Goal: Task Accomplishment & Management: Complete application form

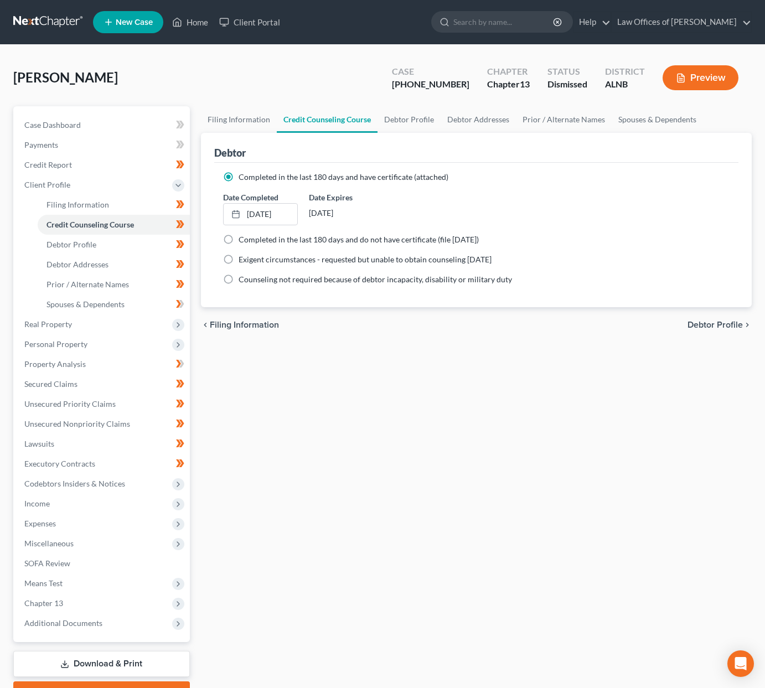
scroll to position [1, 0]
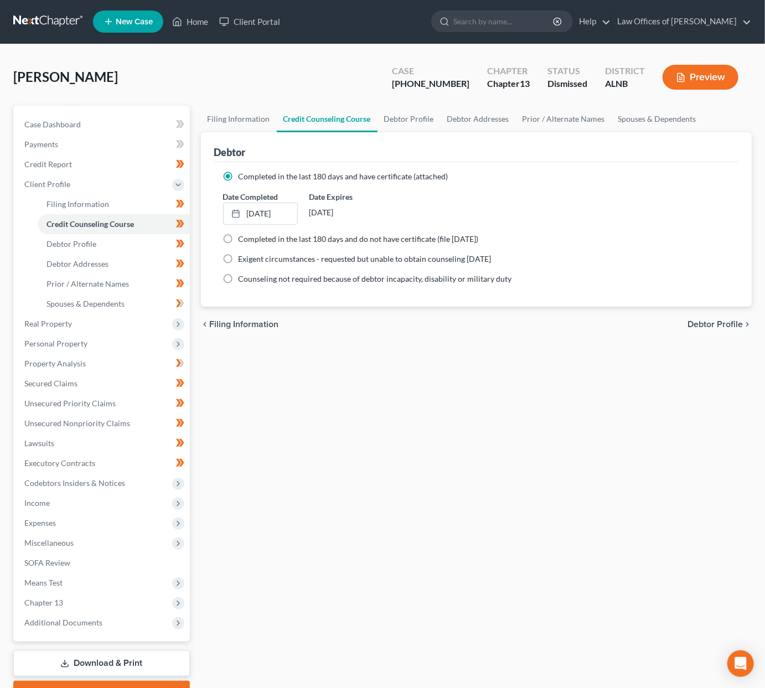
click at [57, 24] on link at bounding box center [48, 22] width 71 height 20
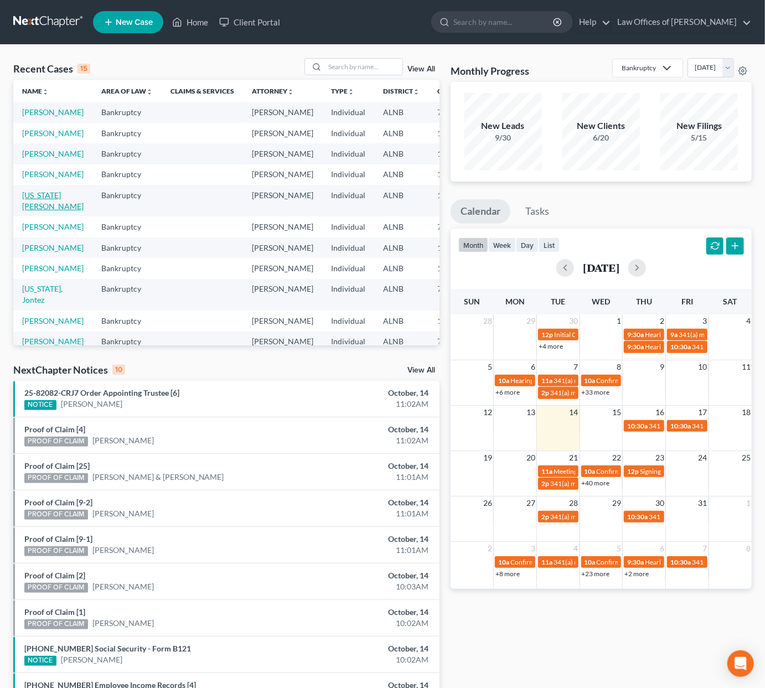
click at [35, 211] on link "Washington, Justin" at bounding box center [52, 200] width 61 height 20
select select "1"
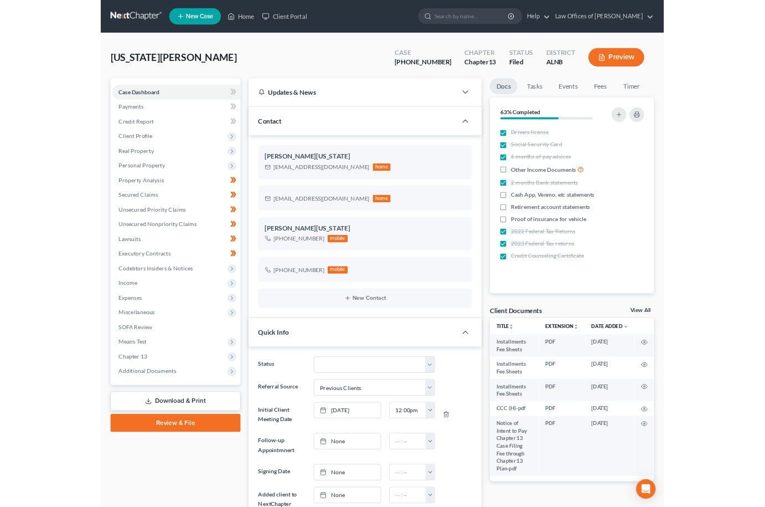
scroll to position [186, 0]
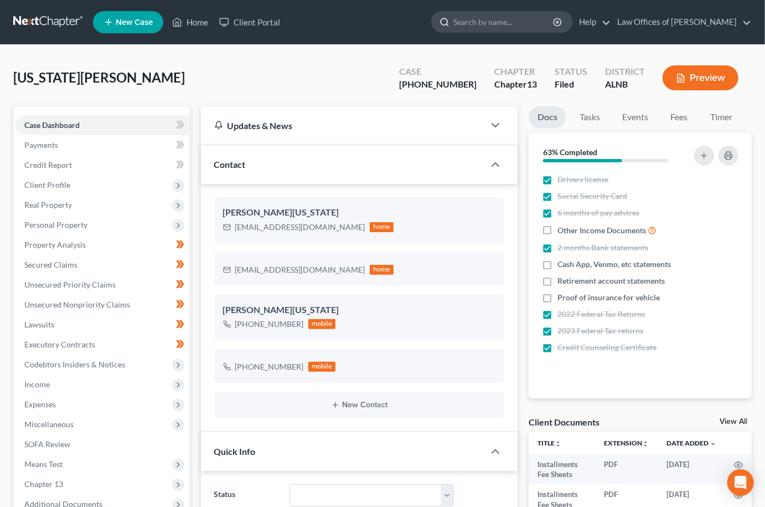
click at [526, 22] on input "search" at bounding box center [504, 22] width 101 height 20
type input "powe"
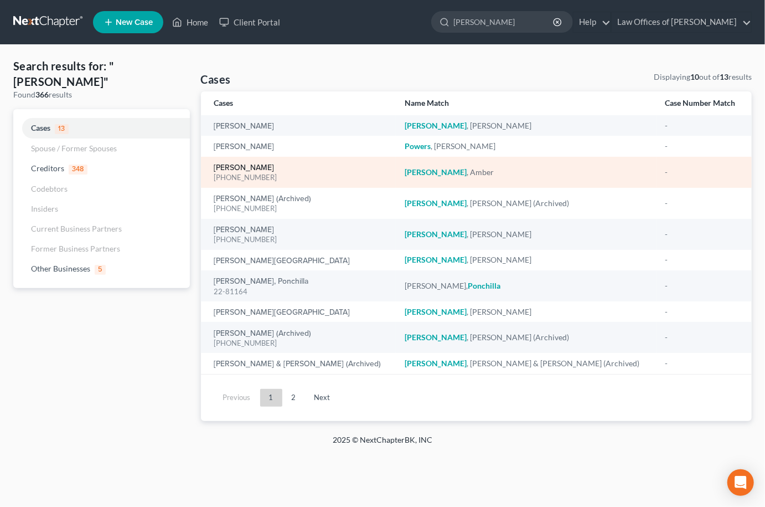
click at [246, 164] on link "Powe, Amber" at bounding box center [244, 168] width 60 height 8
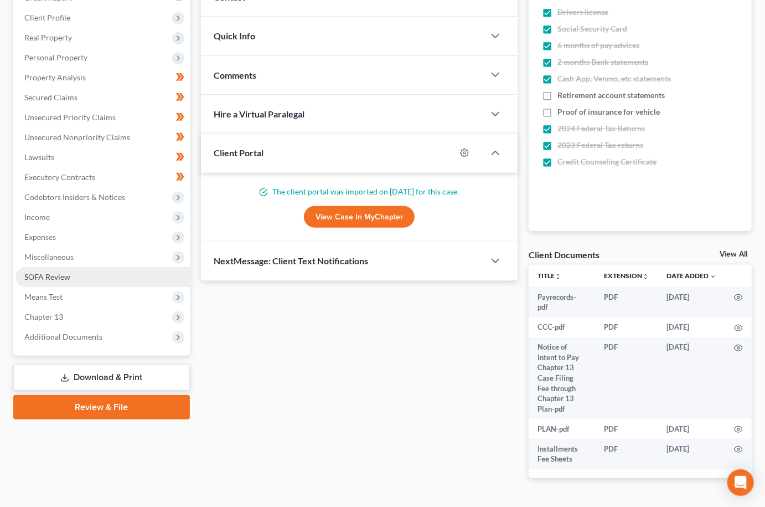
scroll to position [171, 0]
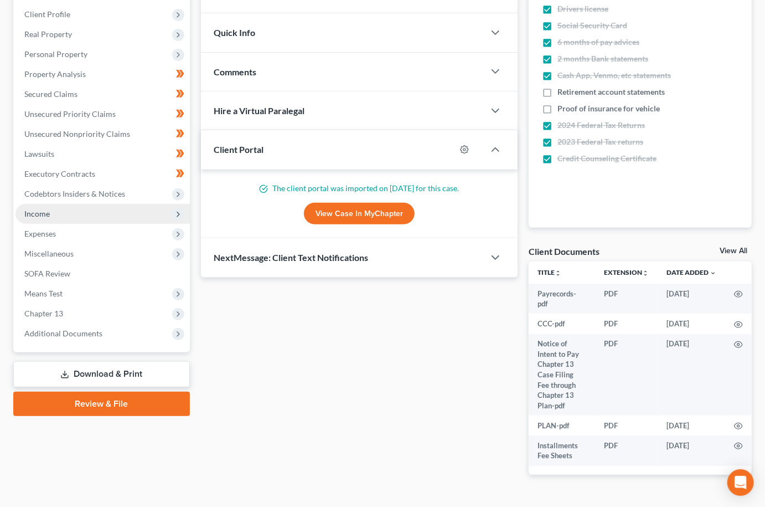
click at [54, 204] on span "Income" at bounding box center [103, 214] width 174 height 20
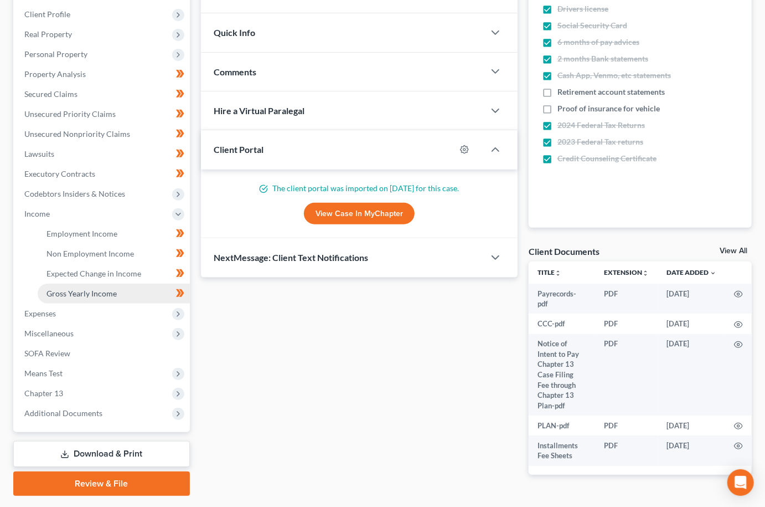
click at [73, 289] on span "Gross Yearly Income" at bounding box center [82, 293] width 70 height 9
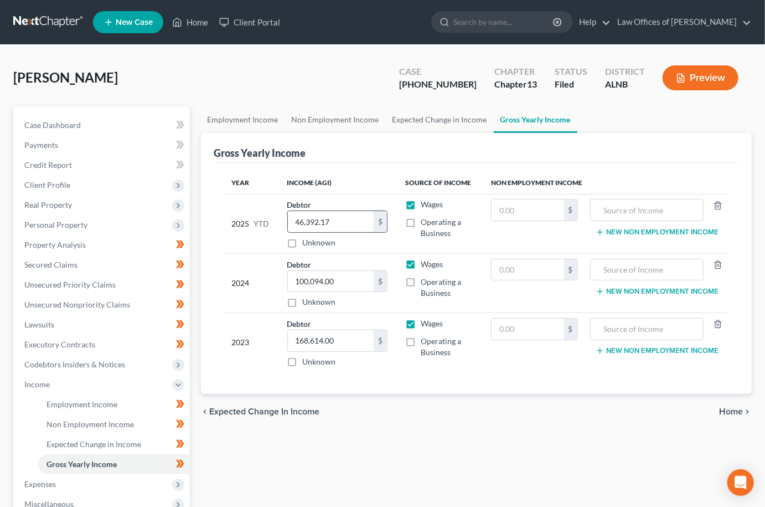
click at [345, 224] on input "46,392.17" at bounding box center [331, 221] width 86 height 21
type input "49,913.84"
click at [333, 282] on input "100,094.00" at bounding box center [331, 281] width 86 height 21
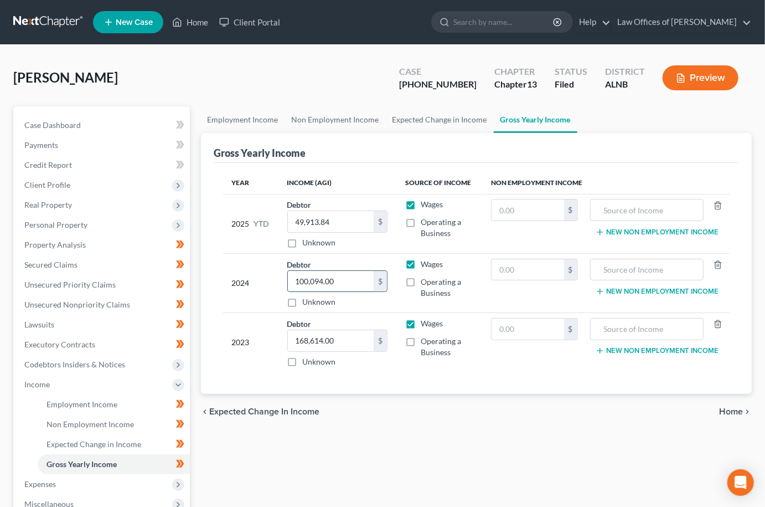
click at [333, 282] on input "100,094.00" at bounding box center [331, 281] width 86 height 21
type input "9"
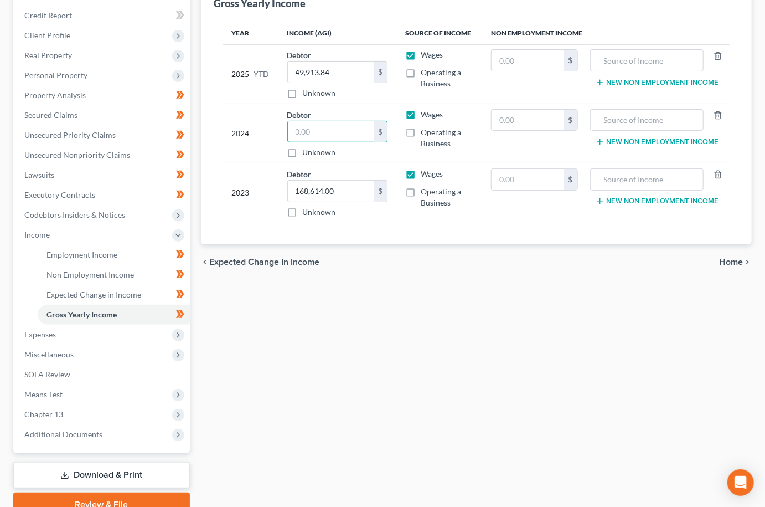
scroll to position [150, 0]
click at [75, 272] on link "Non Employment Income" at bounding box center [114, 275] width 152 height 20
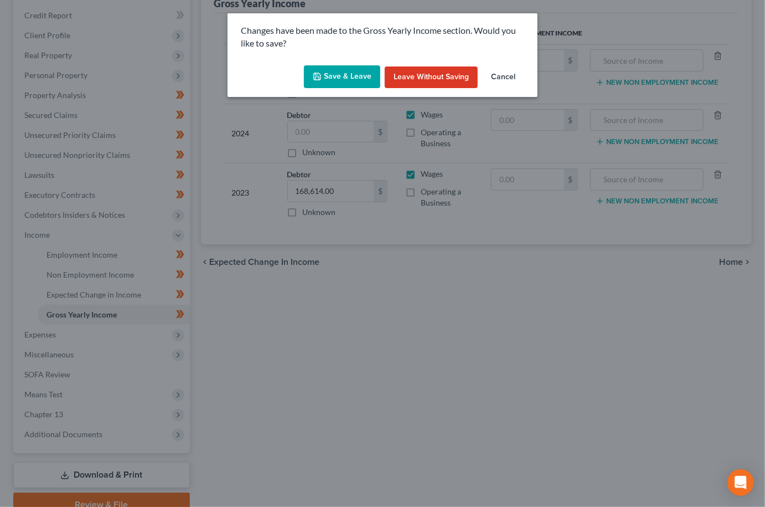
click at [415, 75] on button "Leave without Saving" at bounding box center [431, 77] width 93 height 22
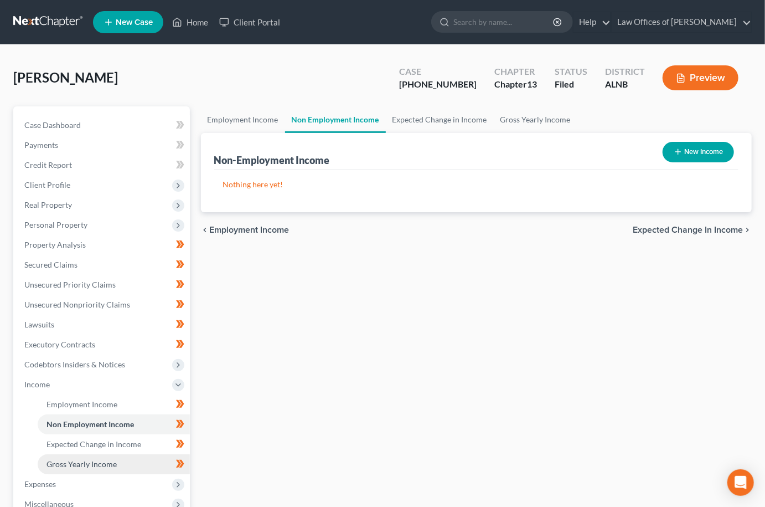
click at [109, 459] on span "Gross Yearly Income" at bounding box center [82, 463] width 70 height 9
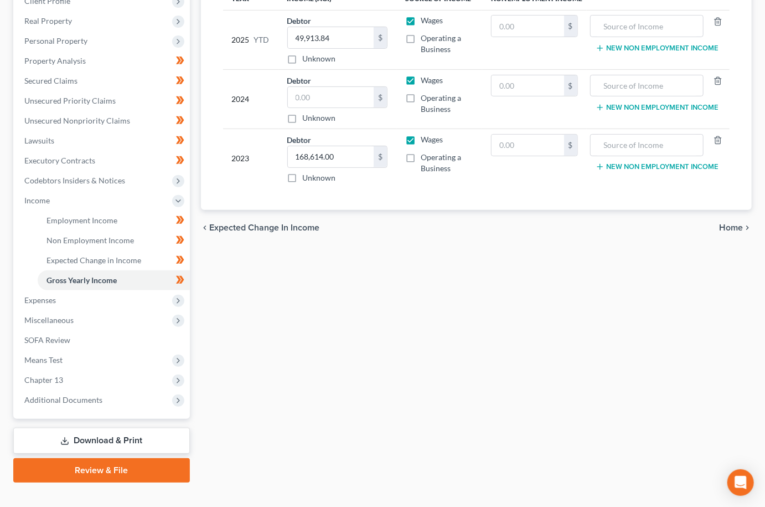
scroll to position [183, 0]
click at [90, 428] on link "Download & Print" at bounding box center [101, 441] width 177 height 26
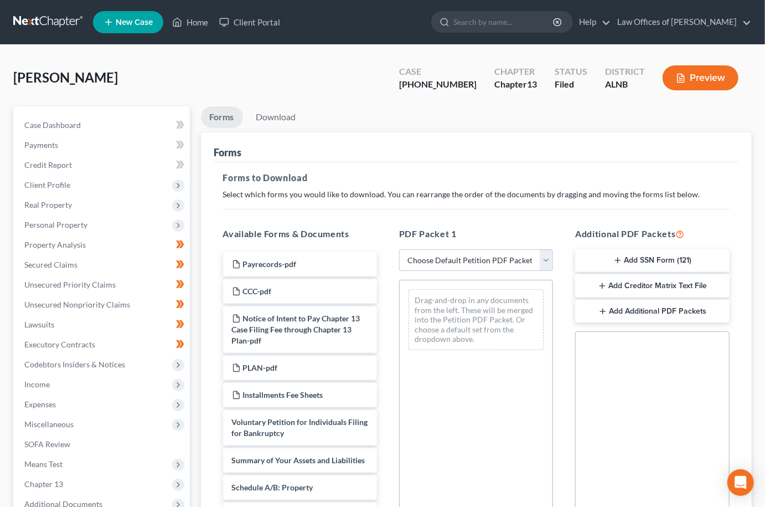
select select "2"
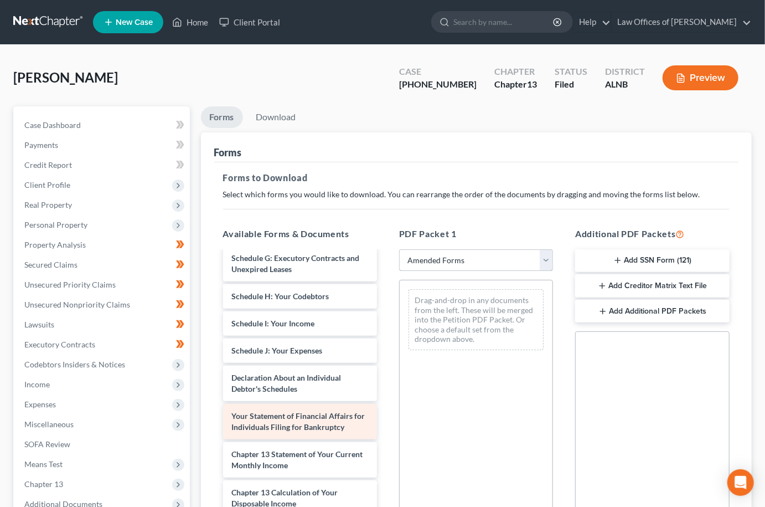
scroll to position [0, 1]
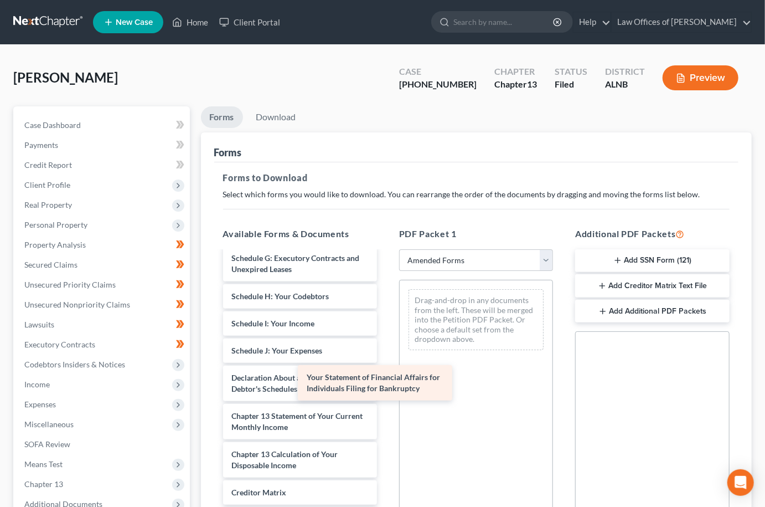
drag, startPoint x: 321, startPoint y: 395, endPoint x: 426, endPoint y: 352, distance: 114.2
click at [386, 352] on div "Your Statement of Financial Affairs for Individuals Filing for Bankruptcy Volun…" at bounding box center [300, 318] width 172 height 558
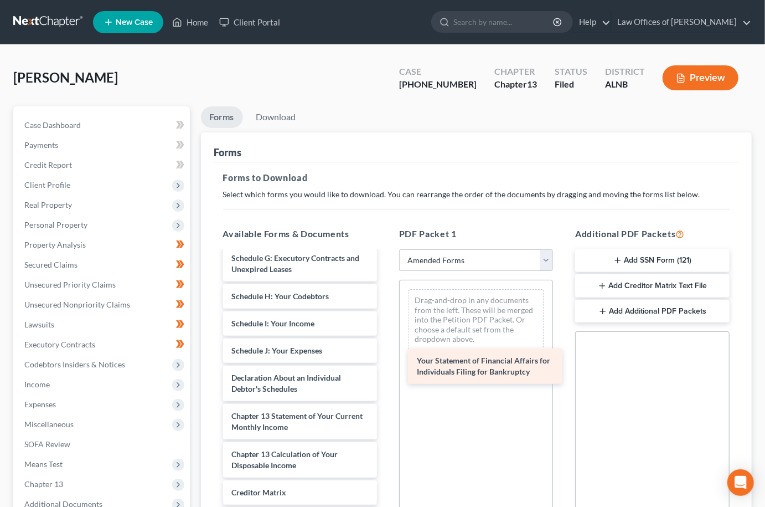
scroll to position [0, 0]
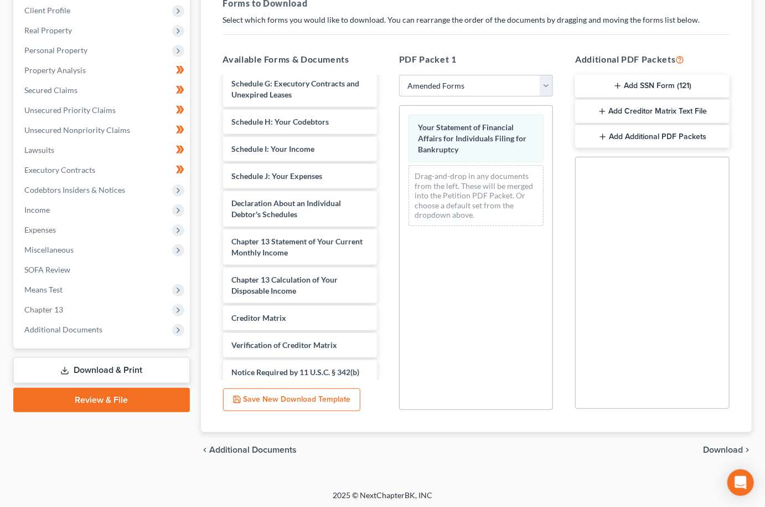
click at [717, 447] on span "Download" at bounding box center [723, 449] width 40 height 9
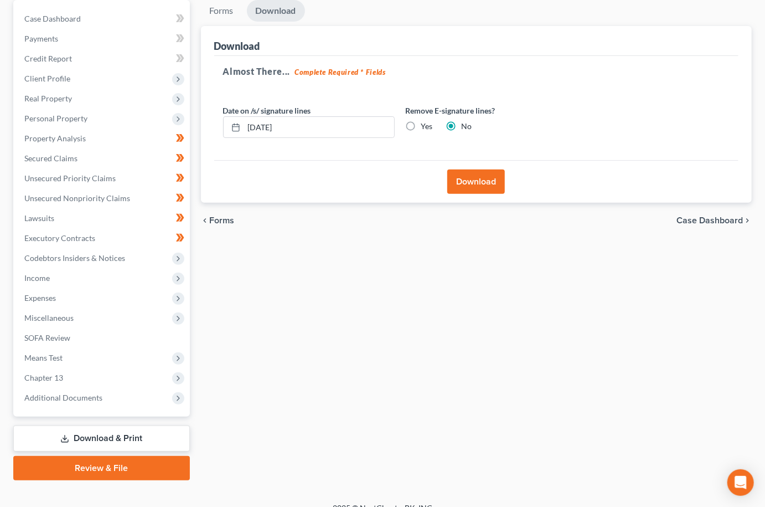
click at [480, 175] on button "Download" at bounding box center [476, 181] width 58 height 24
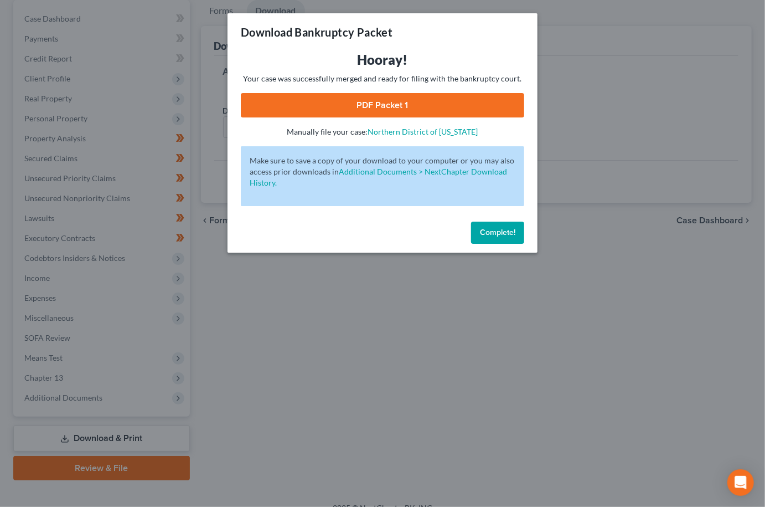
click at [407, 112] on link "PDF Packet 1" at bounding box center [383, 105] width 284 height 24
click at [523, 224] on button "Complete!" at bounding box center [497, 232] width 53 height 22
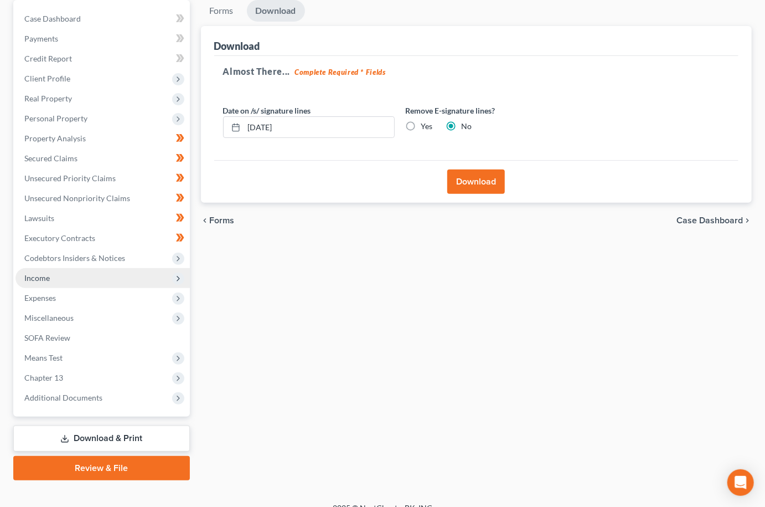
click at [42, 273] on span "Income" at bounding box center [36, 277] width 25 height 9
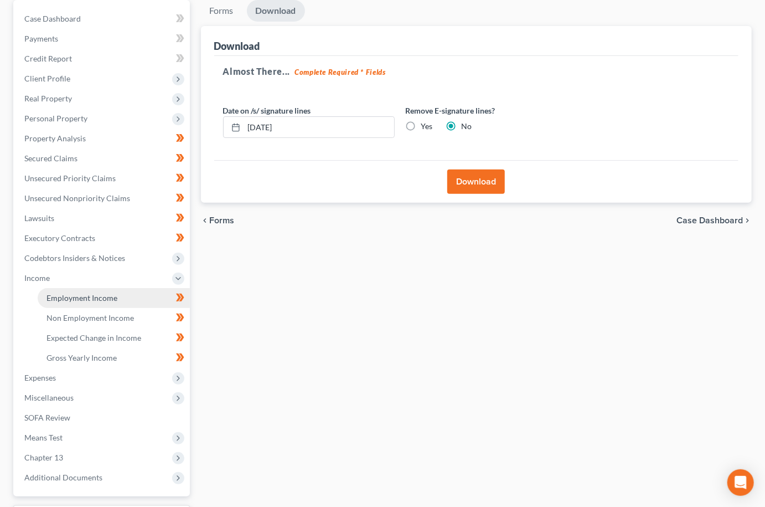
click at [75, 293] on span "Employment Income" at bounding box center [82, 297] width 71 height 9
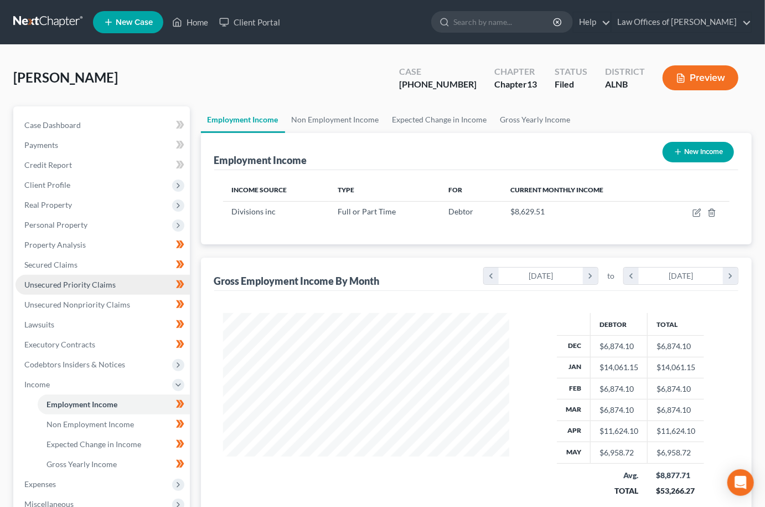
scroll to position [193, 308]
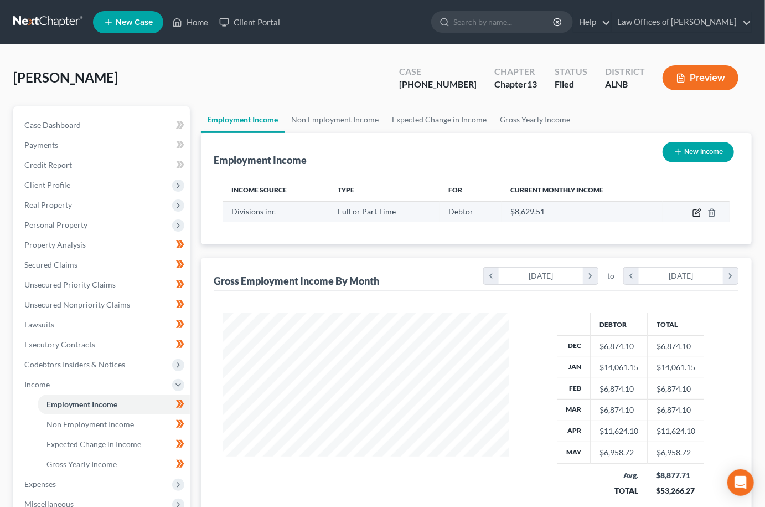
click at [699, 209] on icon "button" at bounding box center [697, 212] width 9 height 9
select select "0"
select select "36"
select select "2"
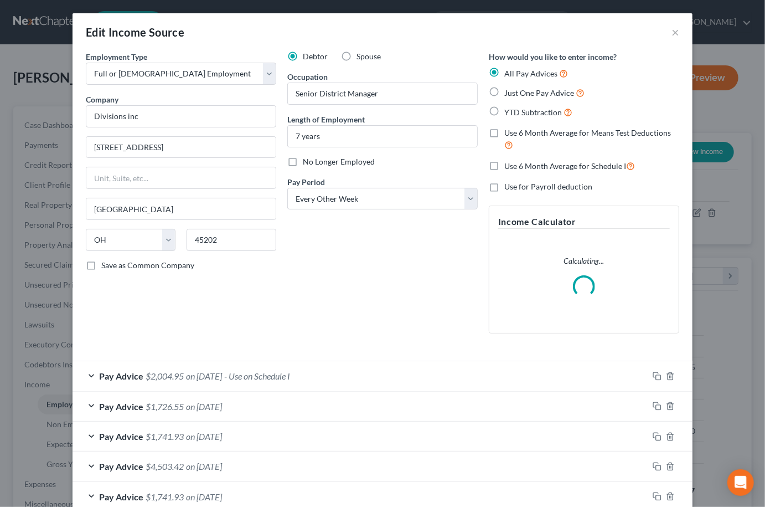
click at [204, 372] on span "on 09/01/2025" at bounding box center [204, 375] width 36 height 11
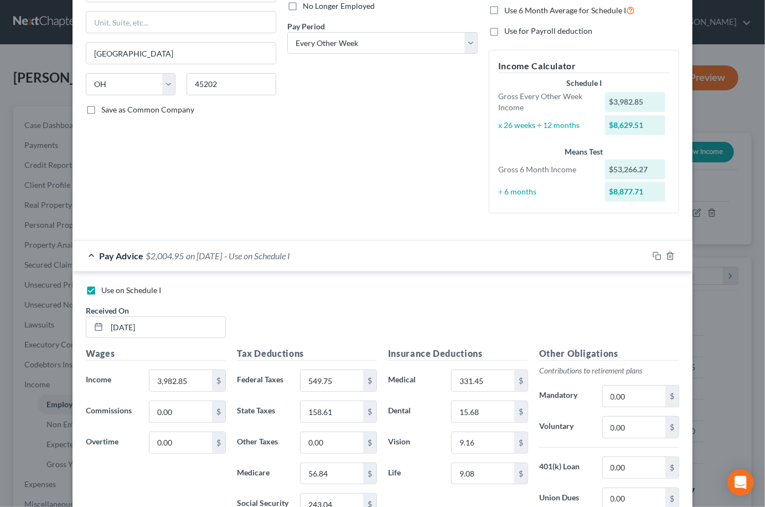
scroll to position [158, 0]
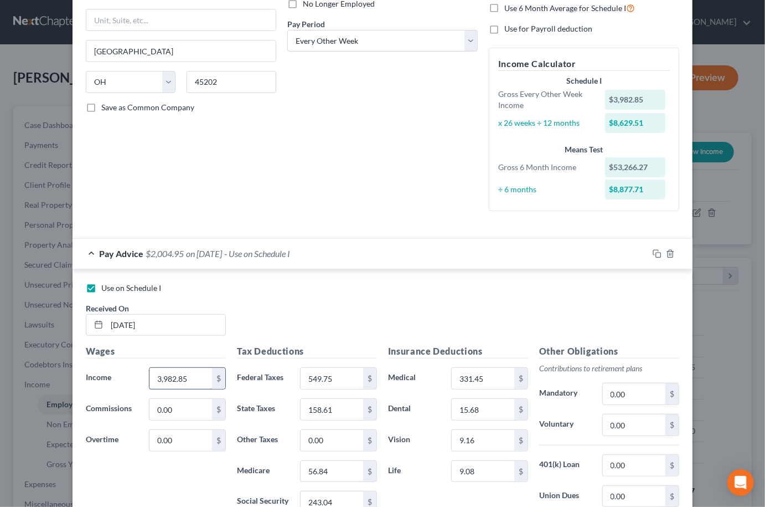
click at [168, 372] on input "3,982.85" at bounding box center [181, 378] width 63 height 21
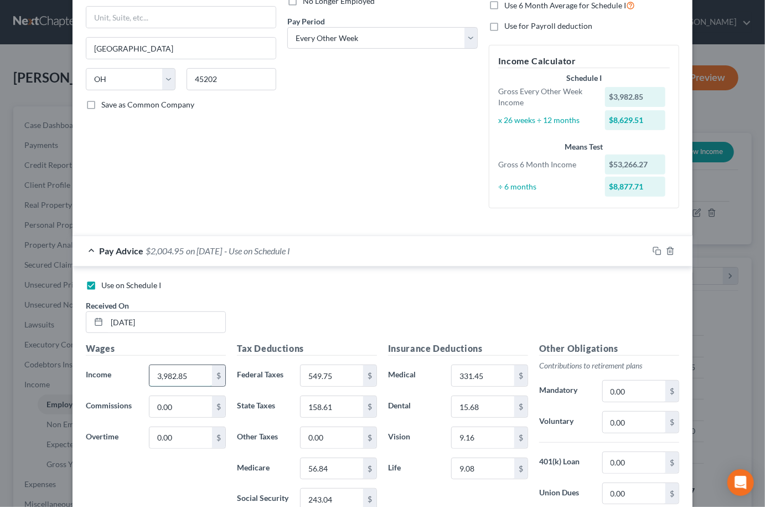
click at [168, 372] on input "3,982.85" at bounding box center [181, 375] width 63 height 21
click at [168, 372] on input "3,982.85" at bounding box center [181, 374] width 63 height 21
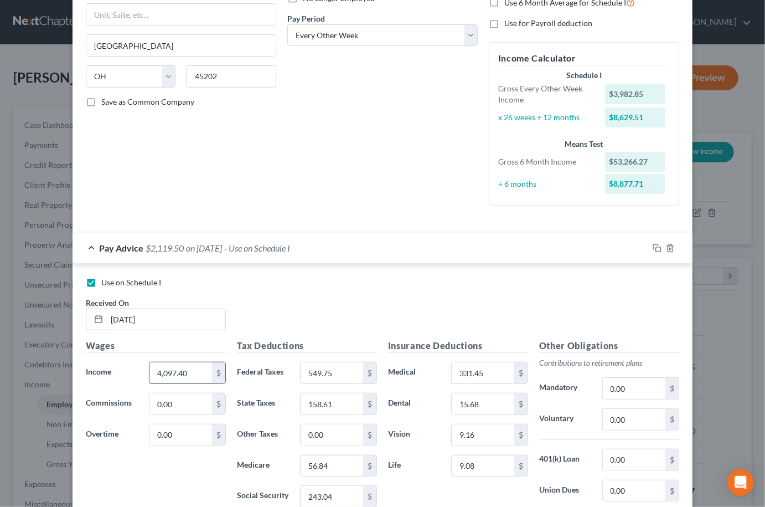
type input "4,097.40"
type input "539.05"
type input "244.29"
type input "57.13"
type input "159.44"
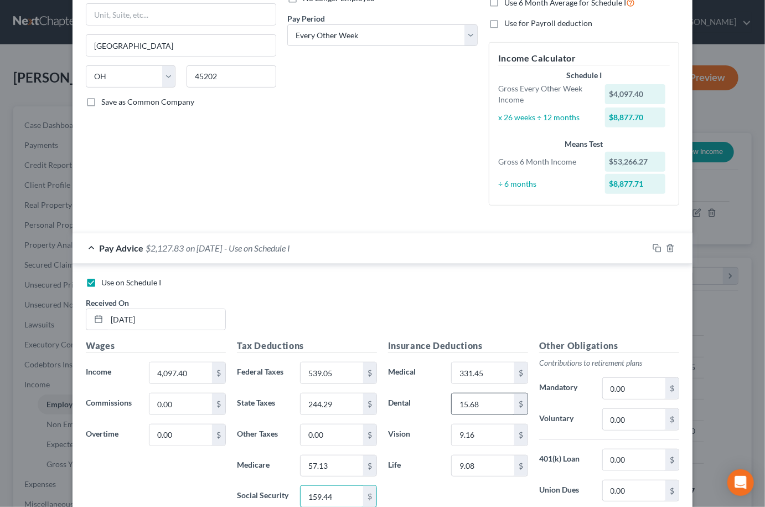
scroll to position [452, 0]
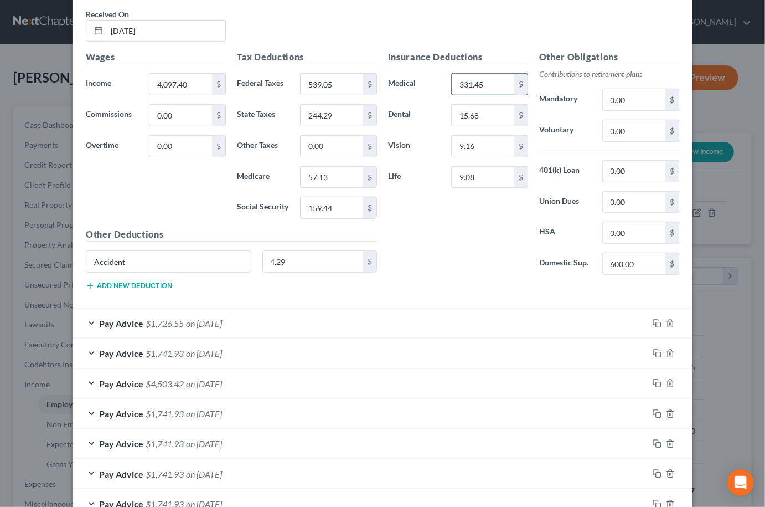
click at [496, 74] on input "331.45" at bounding box center [483, 84] width 63 height 21
type input "222.65"
type input "12.88"
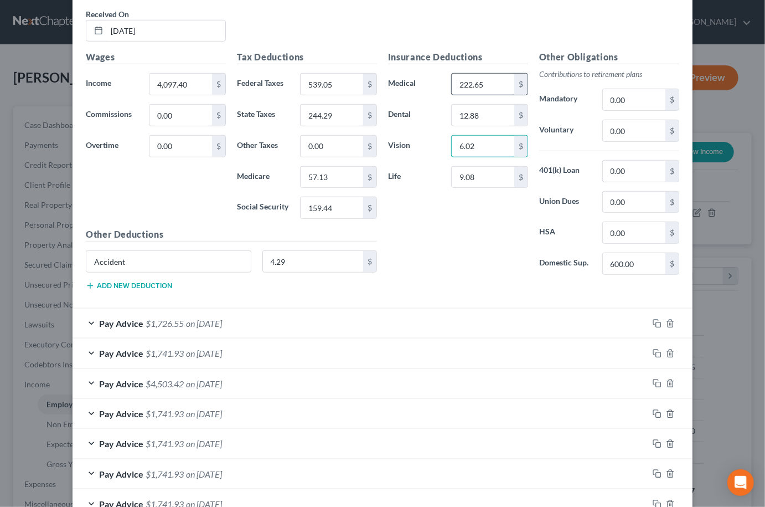
type input "6.02"
type input "10.45"
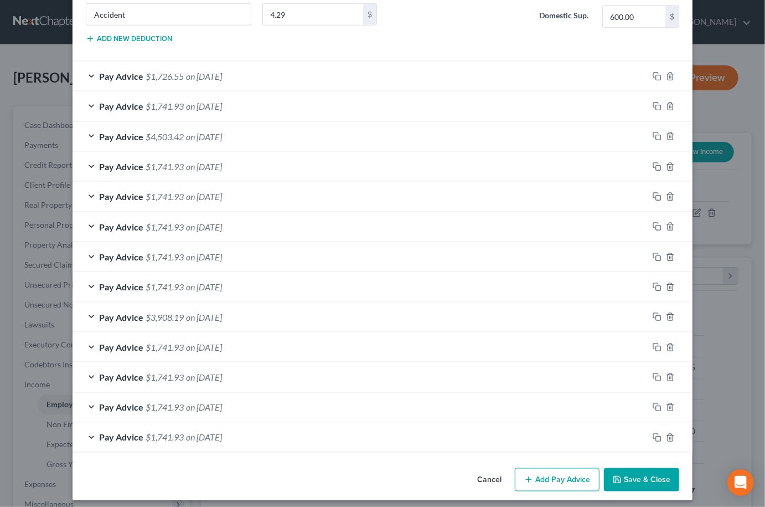
scroll to position [698, 0]
click at [656, 471] on button "Save & Close" at bounding box center [641, 479] width 75 height 23
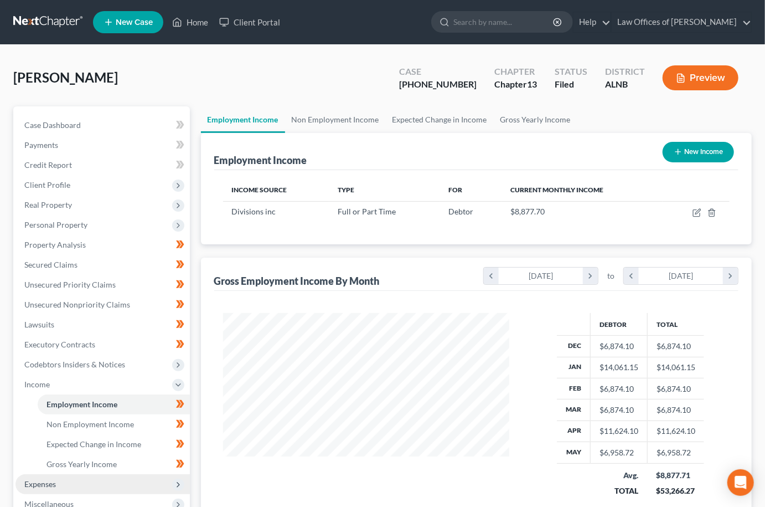
click at [99, 474] on span "Expenses" at bounding box center [103, 484] width 174 height 20
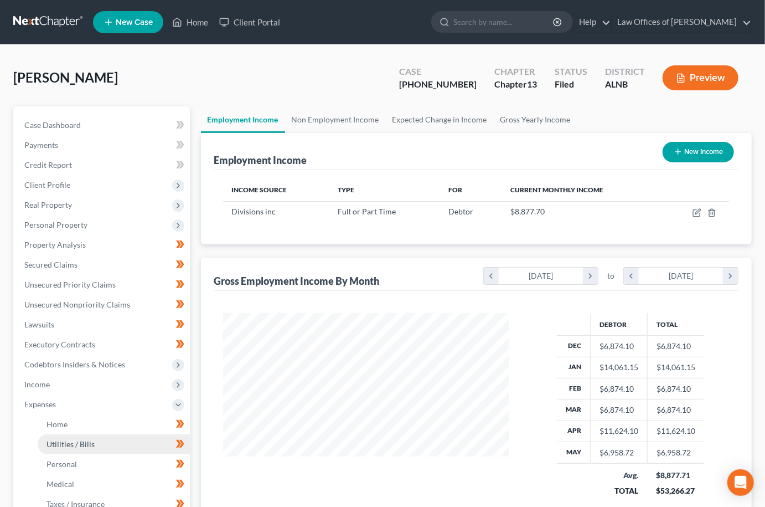
scroll to position [0, 1]
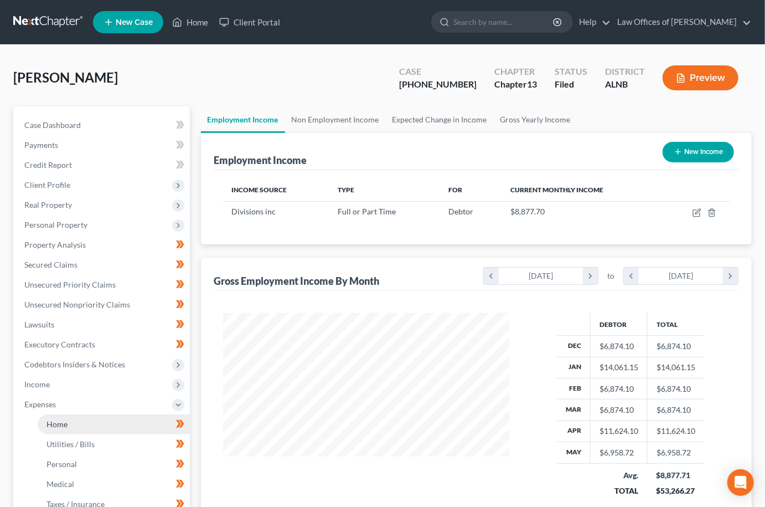
click at [115, 415] on link "Home" at bounding box center [114, 424] width 152 height 20
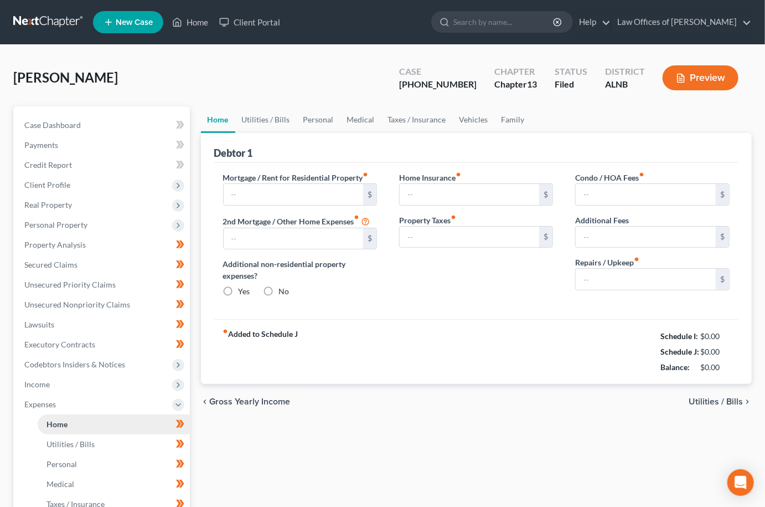
type input "1,300.00"
type input "0.00"
radio input "true"
type input "65.00"
type input "0.00"
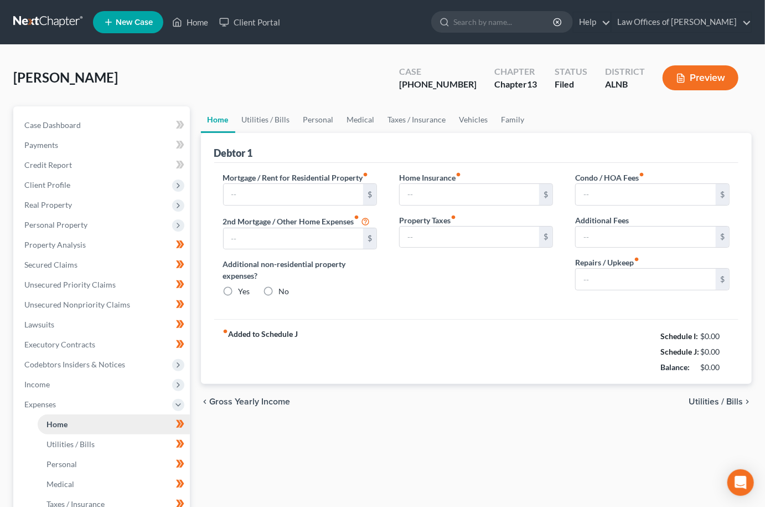
type input "0.00"
type input "100.00"
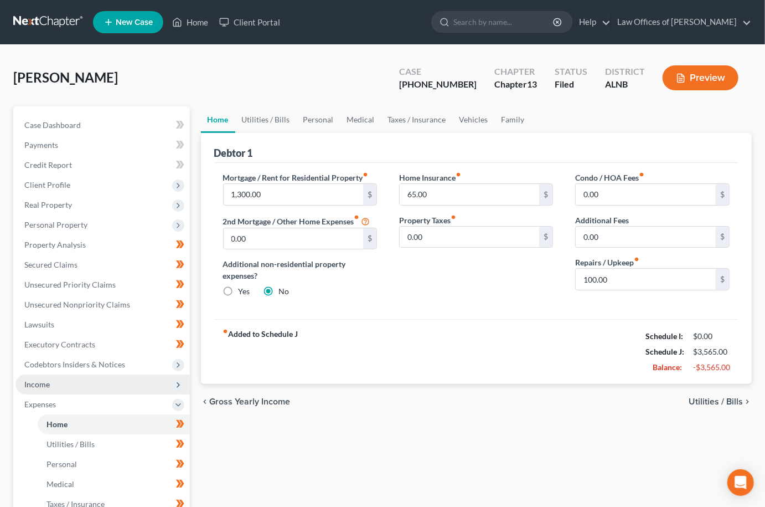
scroll to position [6, 0]
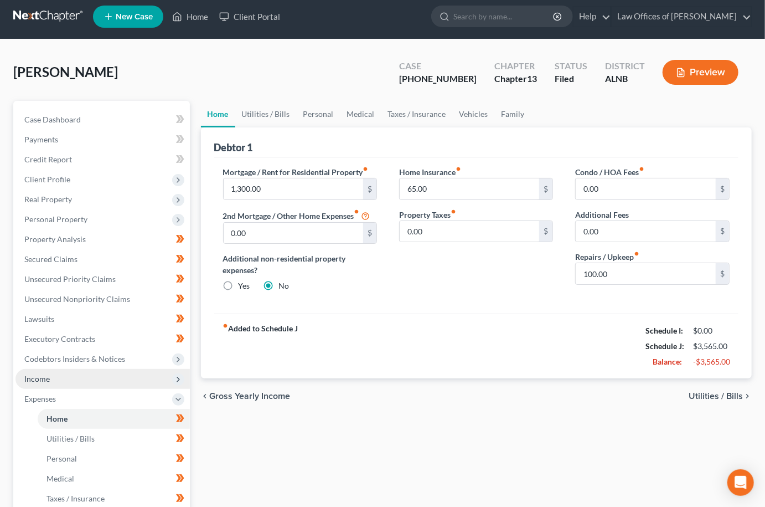
click at [69, 369] on span "Income" at bounding box center [103, 379] width 174 height 20
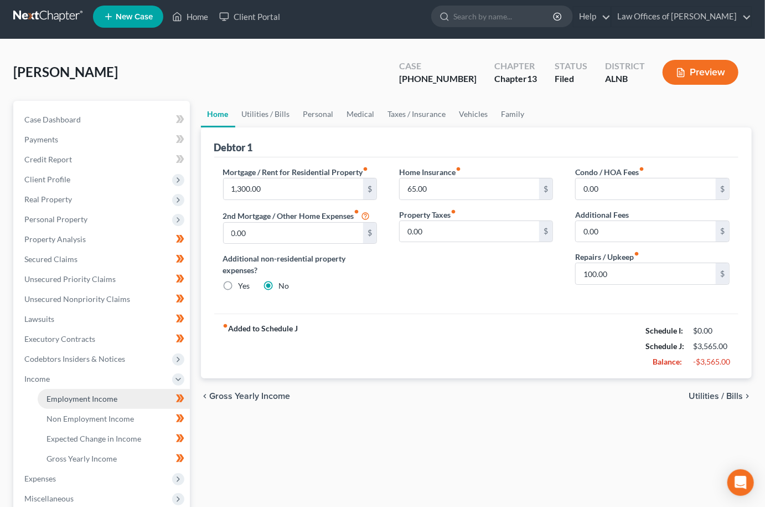
scroll to position [2, 0]
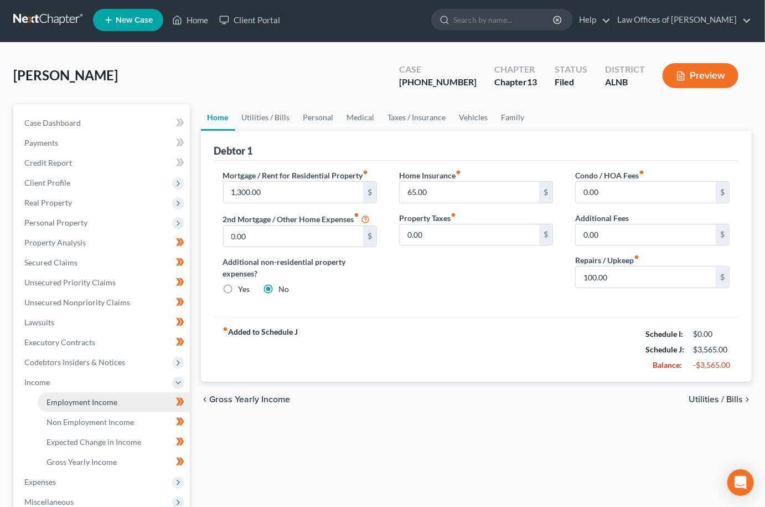
click at [83, 397] on span "Employment Income" at bounding box center [82, 401] width 71 height 9
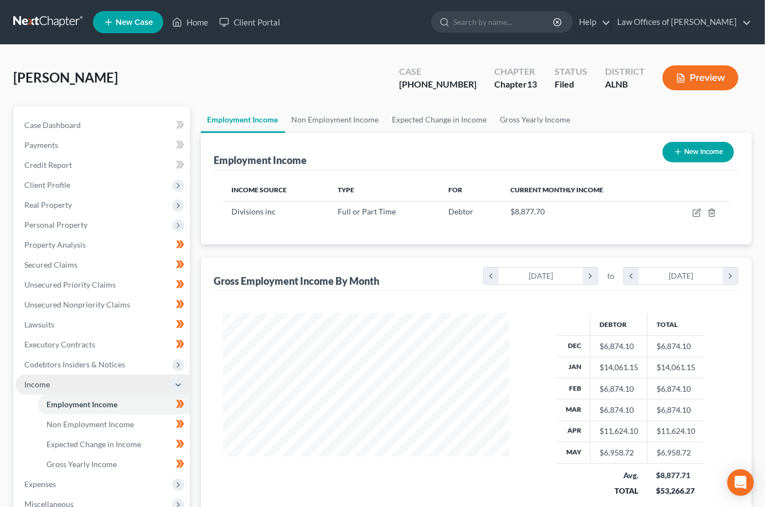
scroll to position [193, 308]
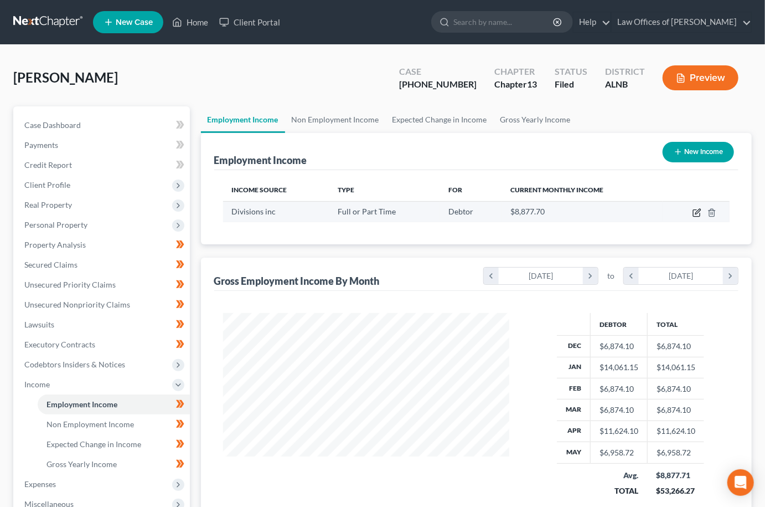
click at [697, 212] on icon "button" at bounding box center [698, 211] width 5 height 5
select select "0"
select select "36"
select select "2"
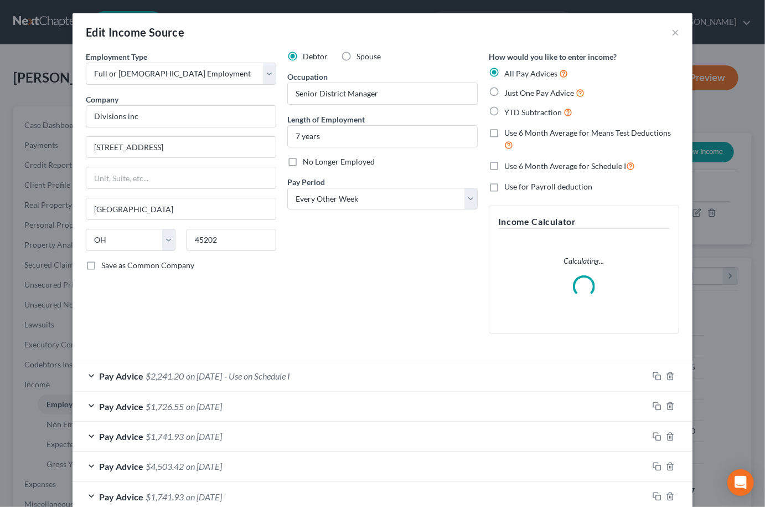
click at [190, 370] on span "on 09/01/2025" at bounding box center [204, 375] width 36 height 11
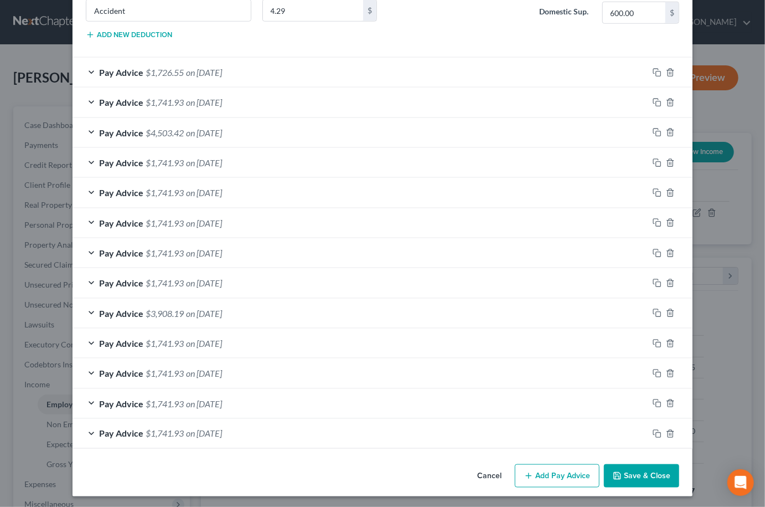
scroll to position [666, 0]
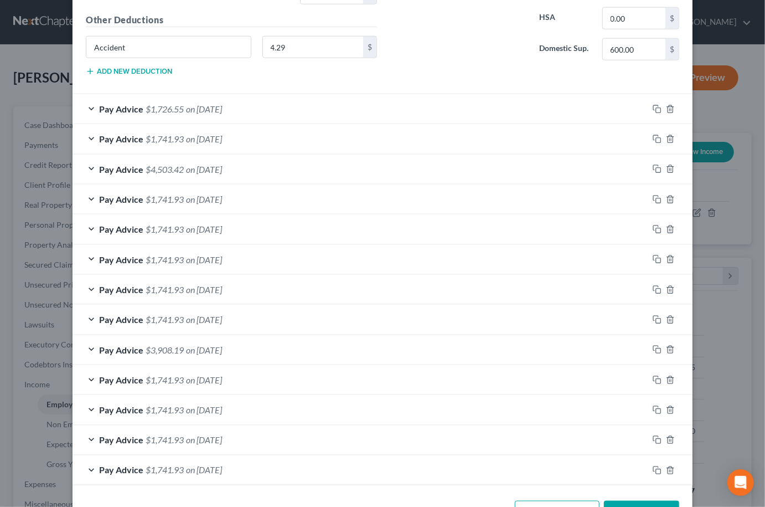
click at [641, 501] on button "Save & Close" at bounding box center [641, 512] width 75 height 23
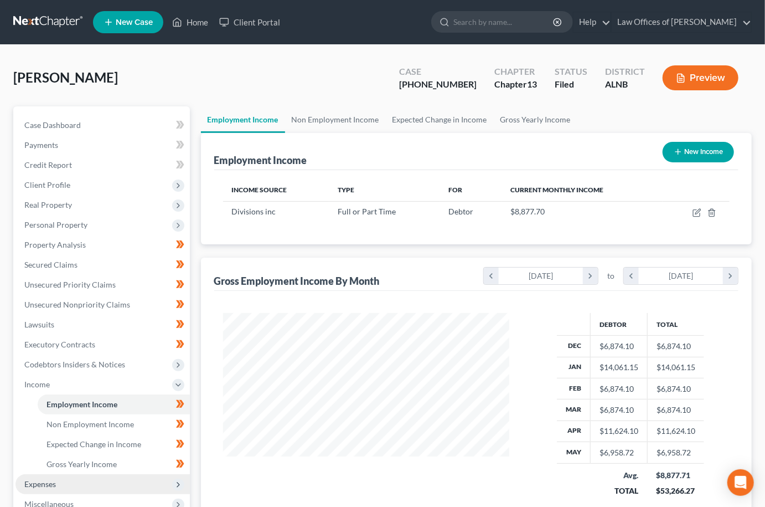
click at [75, 474] on span "Expenses" at bounding box center [103, 484] width 174 height 20
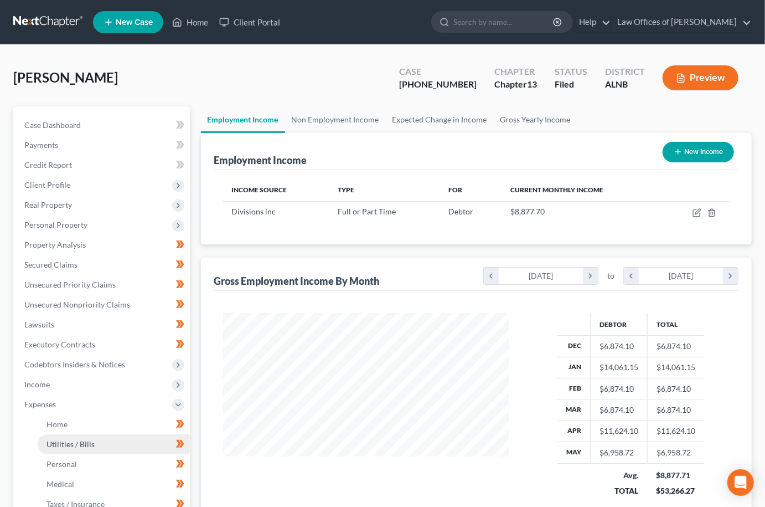
click at [96, 434] on link "Utilities / Bills" at bounding box center [114, 444] width 152 height 20
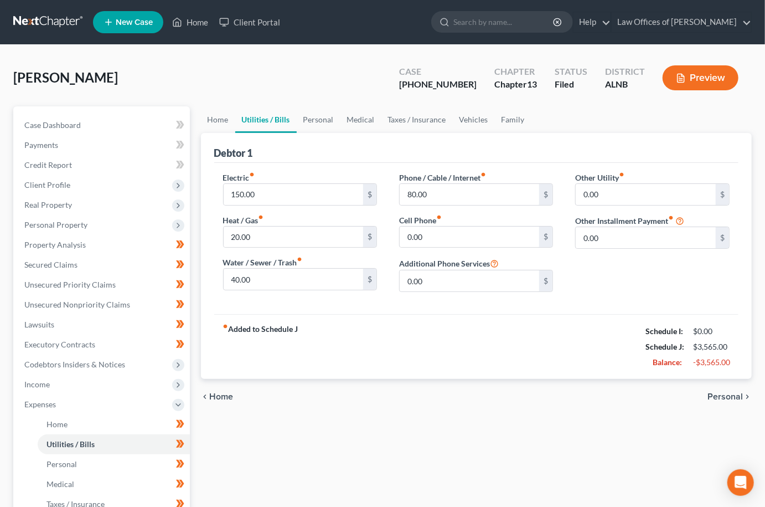
click at [702, 78] on button "Preview" at bounding box center [701, 77] width 76 height 25
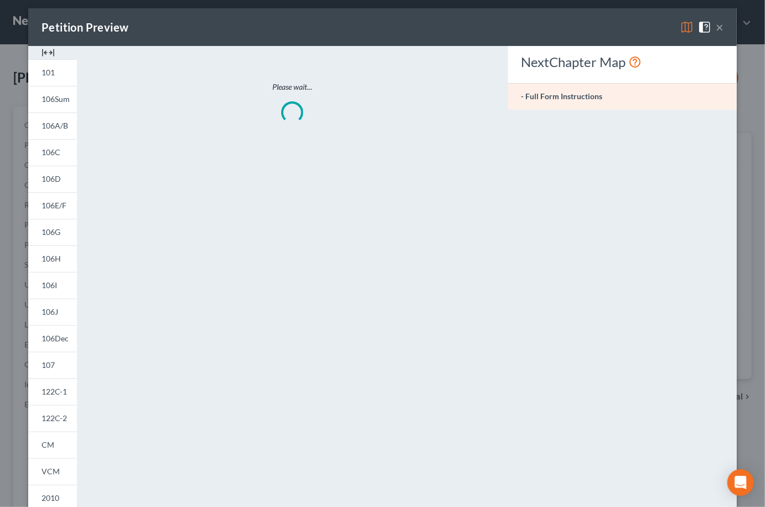
scroll to position [10, 0]
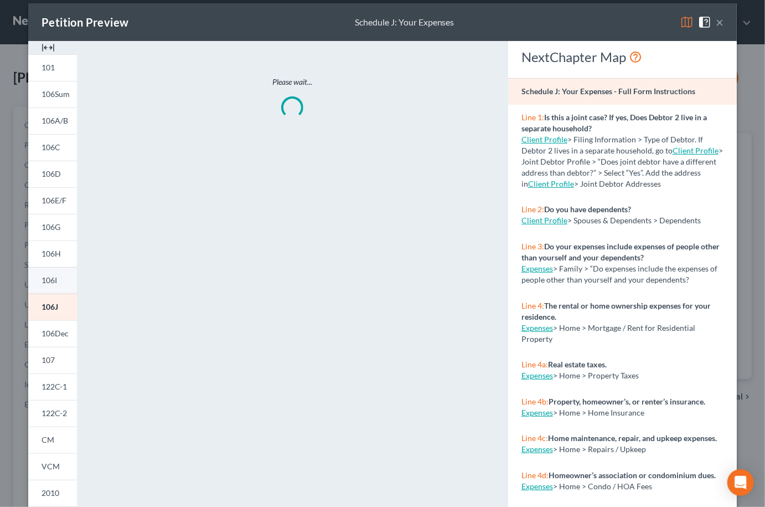
click at [60, 284] on link "106I" at bounding box center [52, 280] width 49 height 27
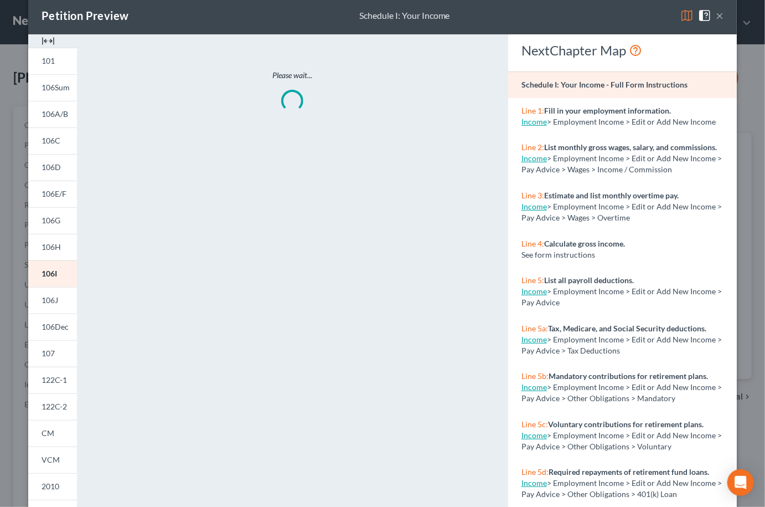
scroll to position [20, 0]
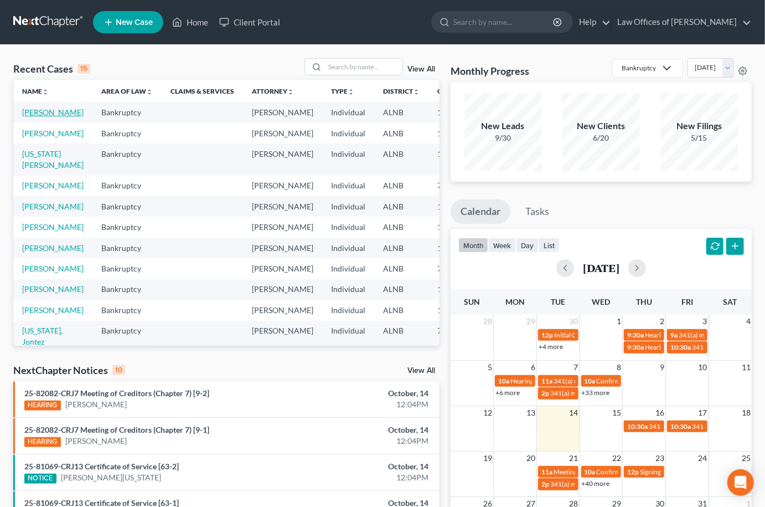
click at [40, 117] on link "Powe, Amber" at bounding box center [52, 111] width 61 height 9
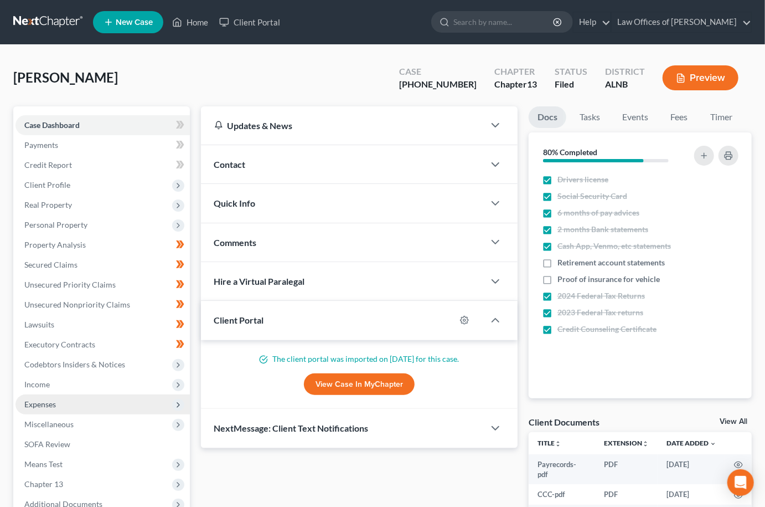
click at [59, 394] on span "Expenses" at bounding box center [103, 404] width 174 height 20
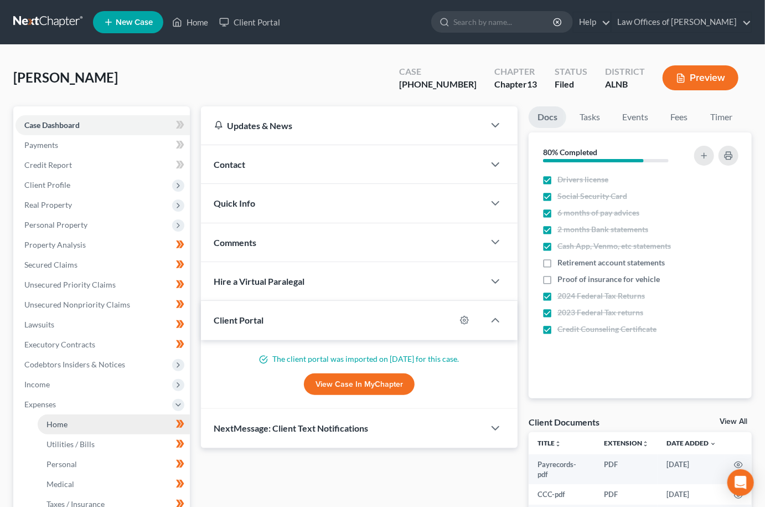
click at [55, 419] on span "Home" at bounding box center [57, 423] width 21 height 9
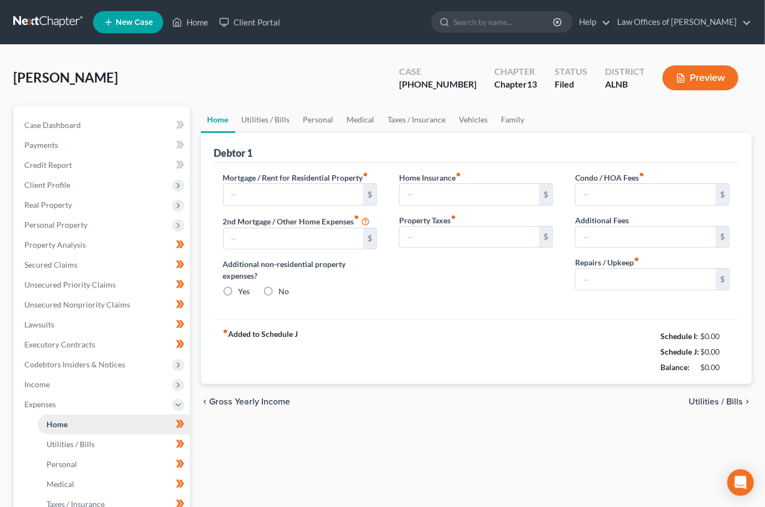
type input "1,300.00"
type input "0.00"
radio input "true"
type input "65.00"
type input "0.00"
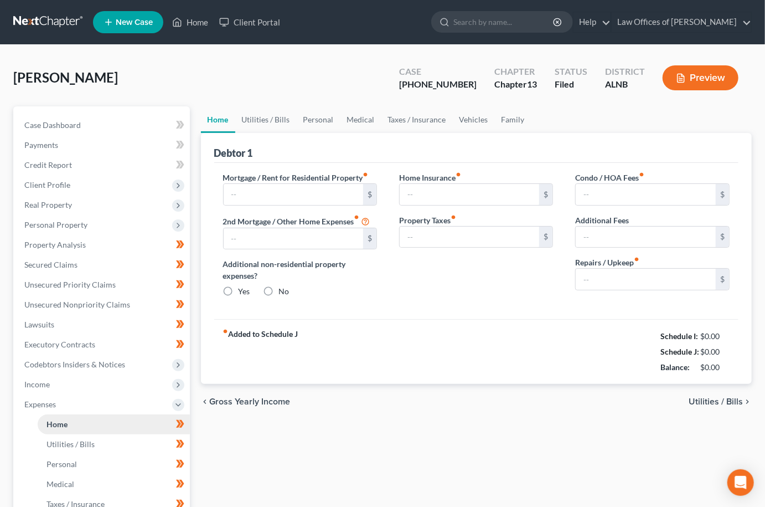
type input "0.00"
type input "100.00"
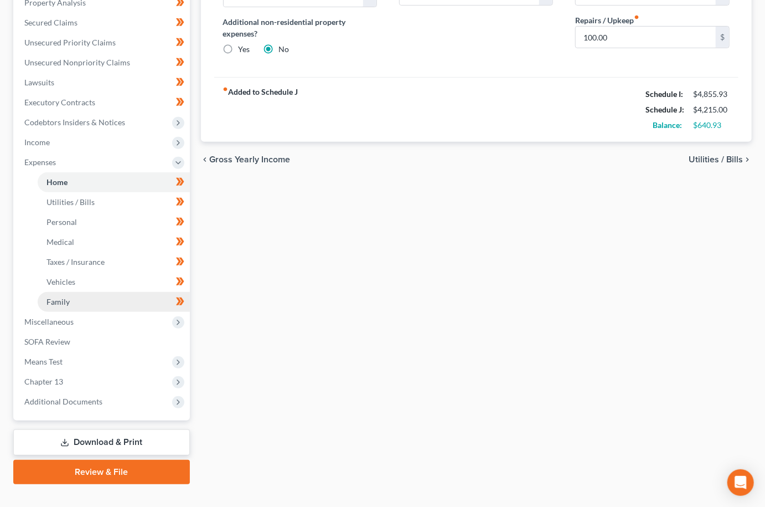
scroll to position [241, 0]
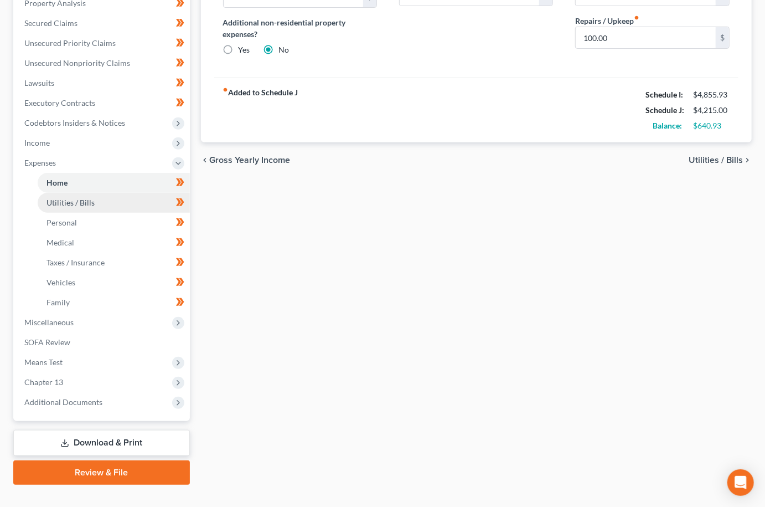
click at [105, 193] on link "Utilities / Bills" at bounding box center [114, 203] width 152 height 20
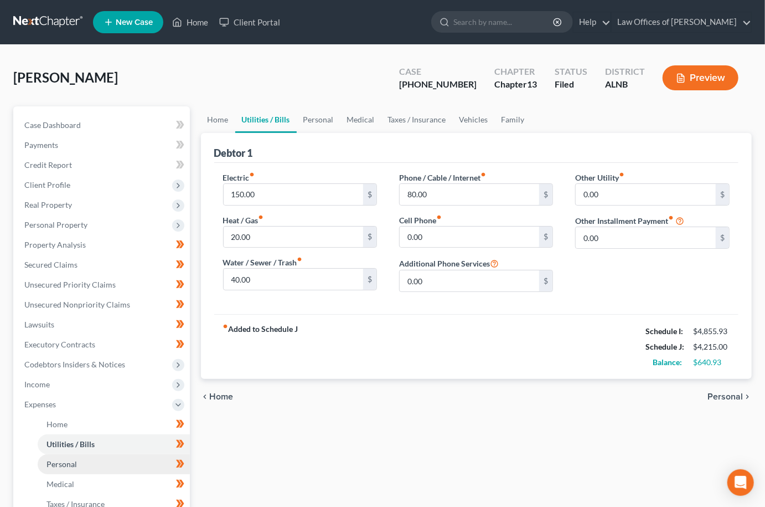
scroll to position [0, 1]
click at [127, 454] on link "Personal" at bounding box center [114, 464] width 152 height 20
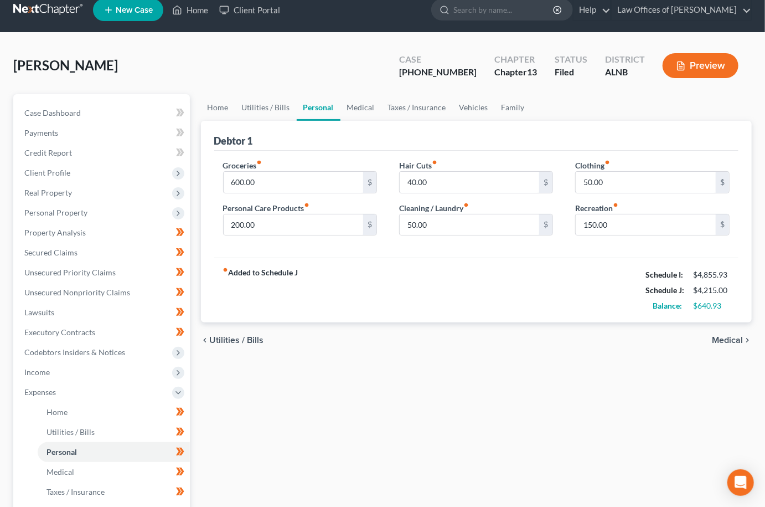
scroll to position [12, 0]
click at [86, 462] on link "Medical" at bounding box center [114, 472] width 152 height 20
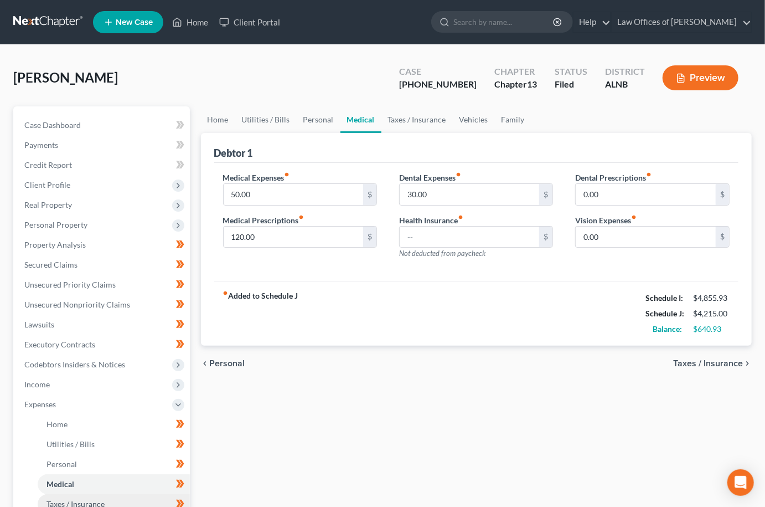
click at [86, 499] on span "Taxes / Insurance" at bounding box center [76, 503] width 58 height 9
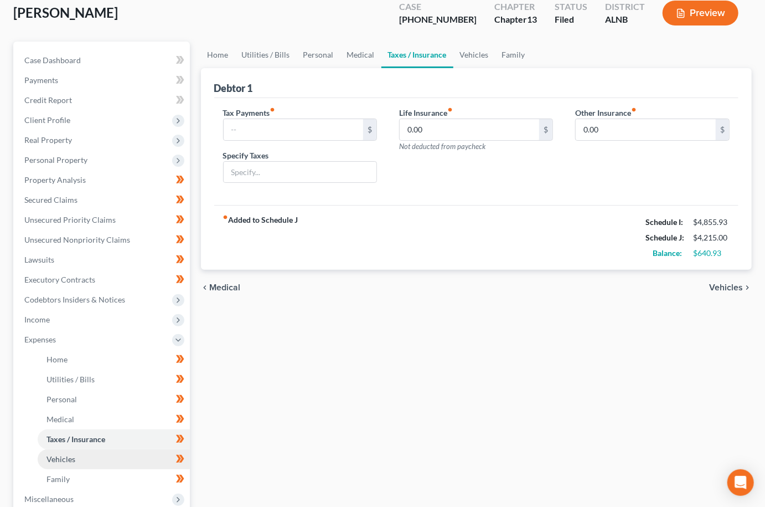
scroll to position [64, 0]
click at [115, 450] on link "Vehicles" at bounding box center [114, 460] width 152 height 20
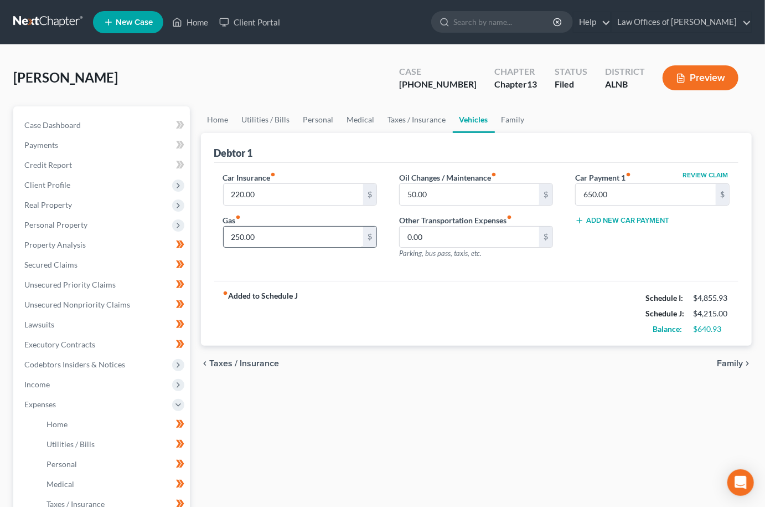
scroll to position [0, 1]
click at [271, 233] on input "250.00" at bounding box center [294, 236] width 140 height 21
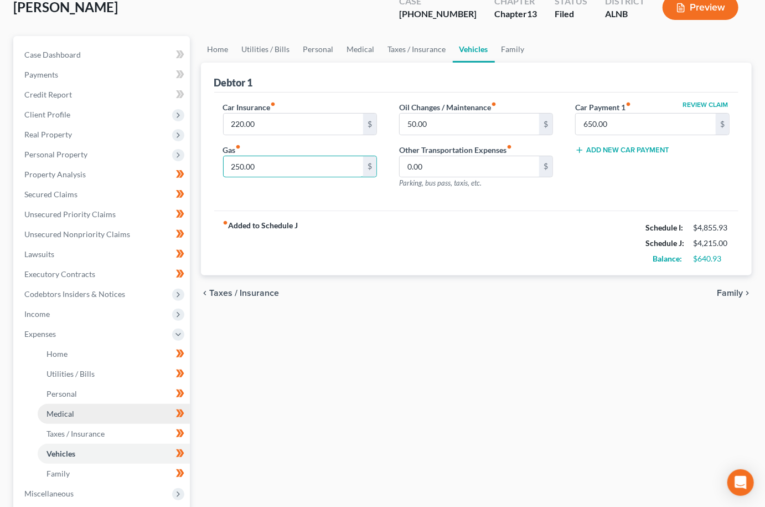
scroll to position [73, 0]
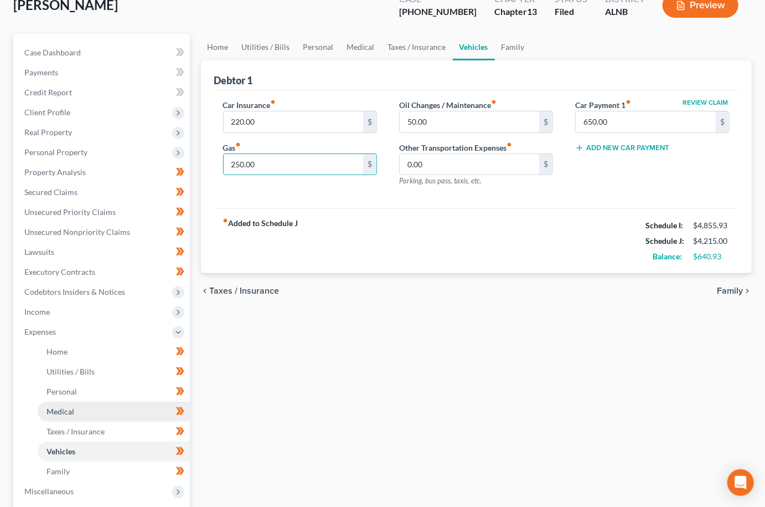
click at [80, 401] on link "Medical" at bounding box center [114, 411] width 152 height 20
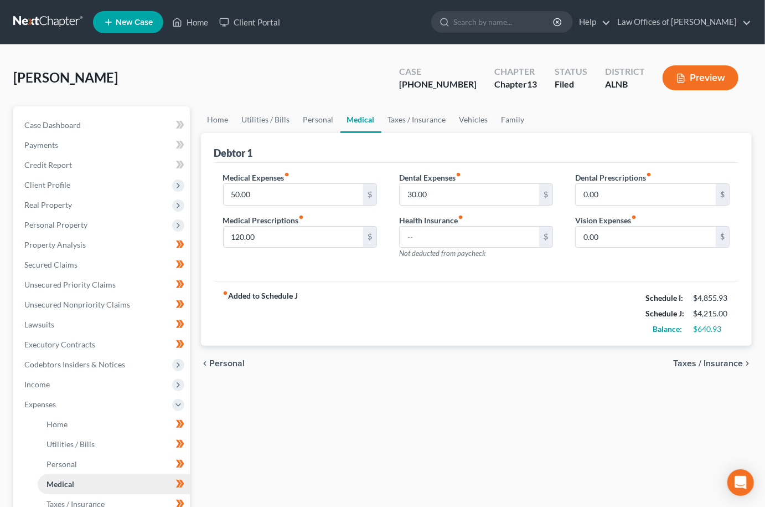
scroll to position [8, 0]
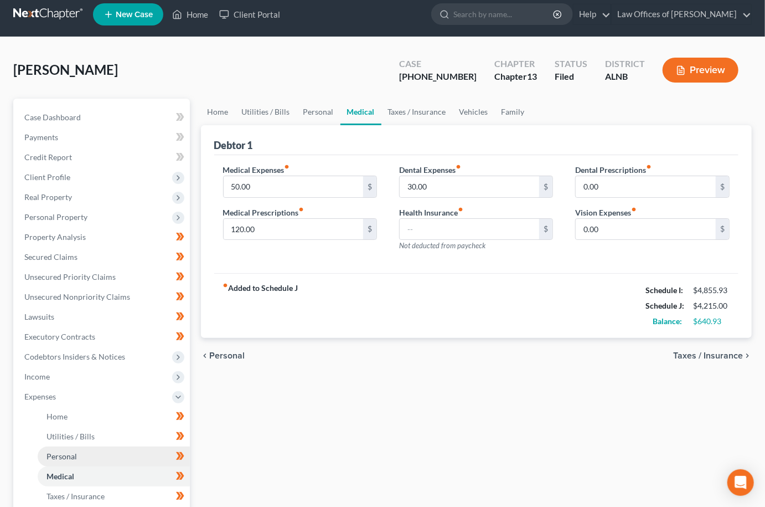
click at [97, 451] on link "Personal" at bounding box center [114, 456] width 152 height 20
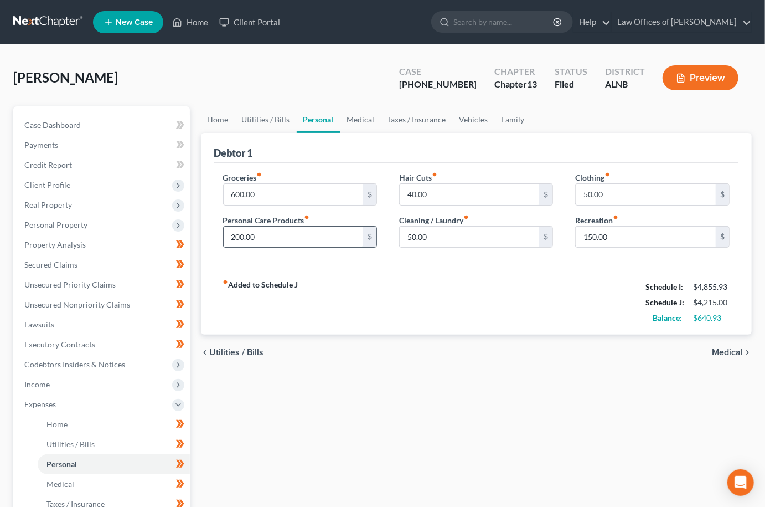
click at [265, 232] on input "200.00" at bounding box center [294, 236] width 140 height 21
type input "150"
click at [433, 234] on input "50.00" at bounding box center [470, 236] width 140 height 21
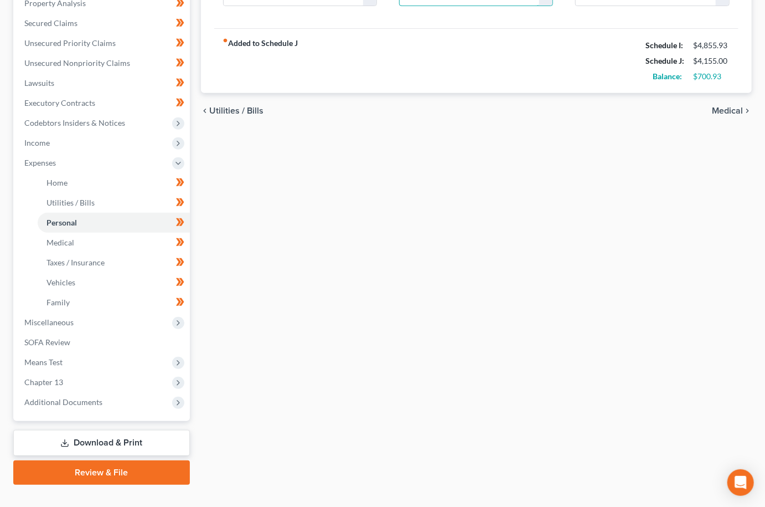
scroll to position [238, 0]
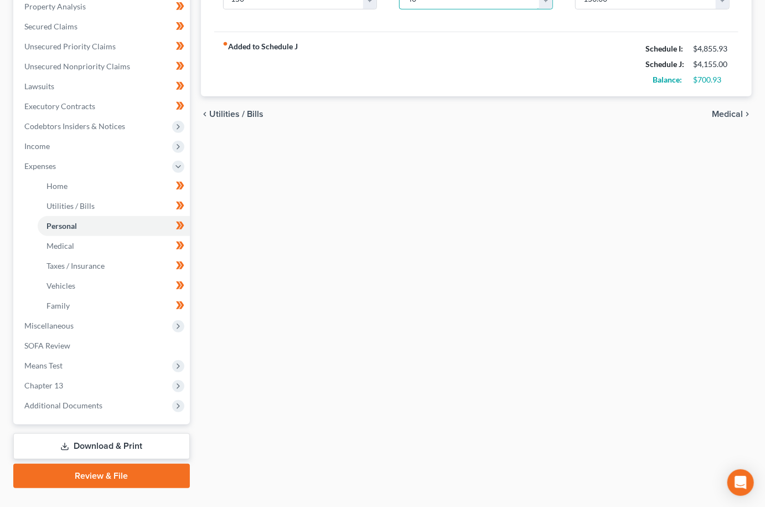
type input "40"
click at [143, 433] on link "Download & Print" at bounding box center [101, 446] width 177 height 26
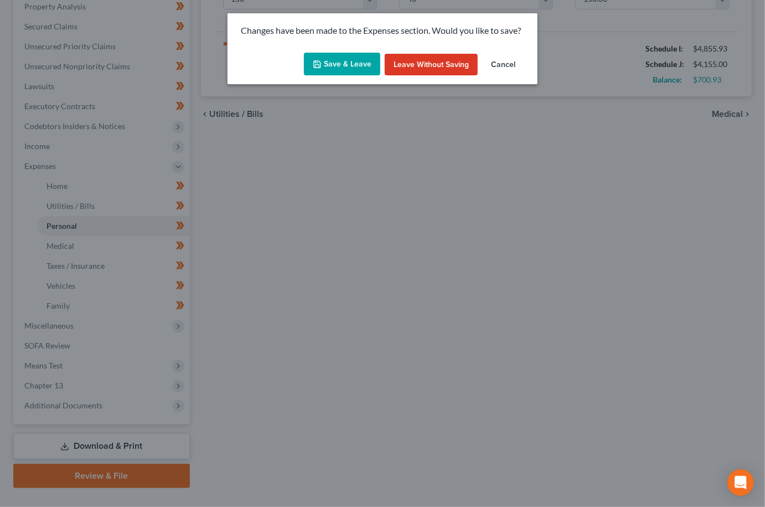
click at [353, 80] on div "Save & Leave Leave without Saving Cancel" at bounding box center [383, 66] width 310 height 37
click at [357, 71] on button "Save & Leave" at bounding box center [342, 64] width 76 height 23
type input "150.00"
type input "40.00"
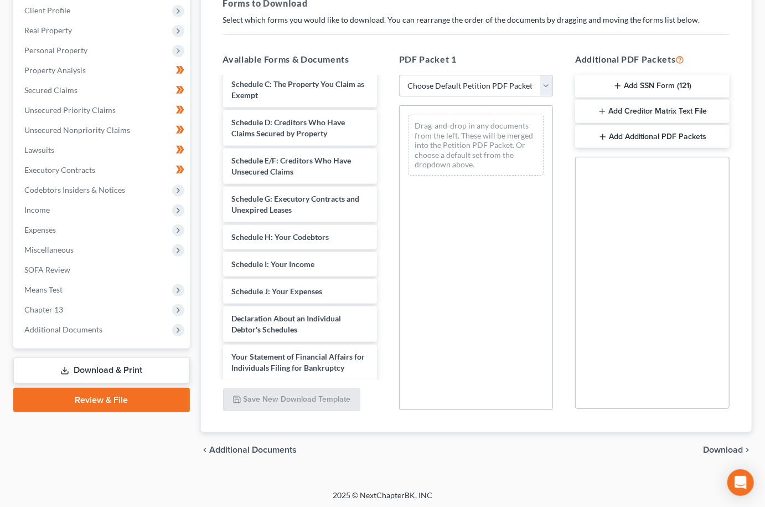
scroll to position [320, 0]
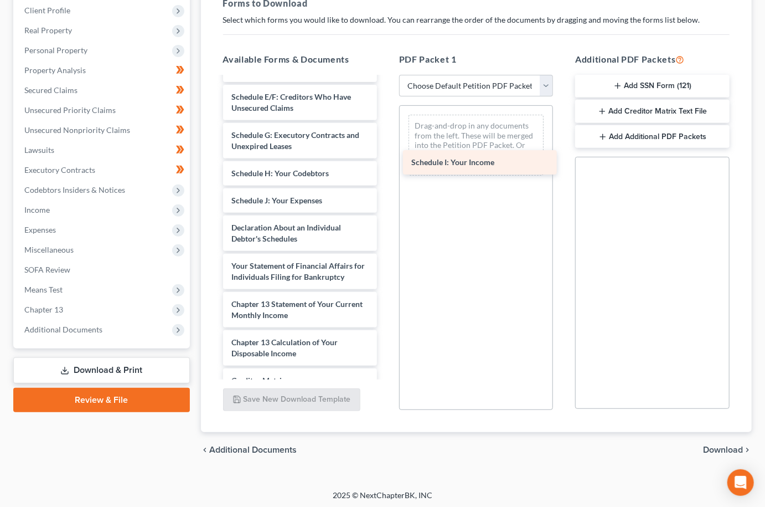
drag, startPoint x: 261, startPoint y: 186, endPoint x: 441, endPoint y: 164, distance: 181.3
click at [386, 164] on div "Schedule I: Your Income Payrecords-pdf CCC-pdf Notice of Intent to Pay Chapter …" at bounding box center [300, 121] width 172 height 727
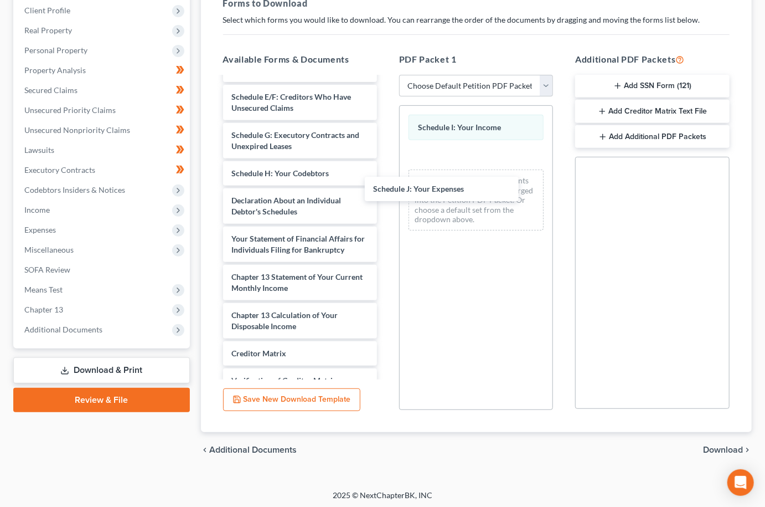
drag, startPoint x: 278, startPoint y: 183, endPoint x: 424, endPoint y: 187, distance: 145.7
click at [386, 187] on div "Schedule J: Your Expenses Payrecords-pdf CCC-pdf Notice of Intent to Pay Chapte…" at bounding box center [300, 108] width 172 height 700
click at [718, 450] on span "Download" at bounding box center [723, 449] width 40 height 9
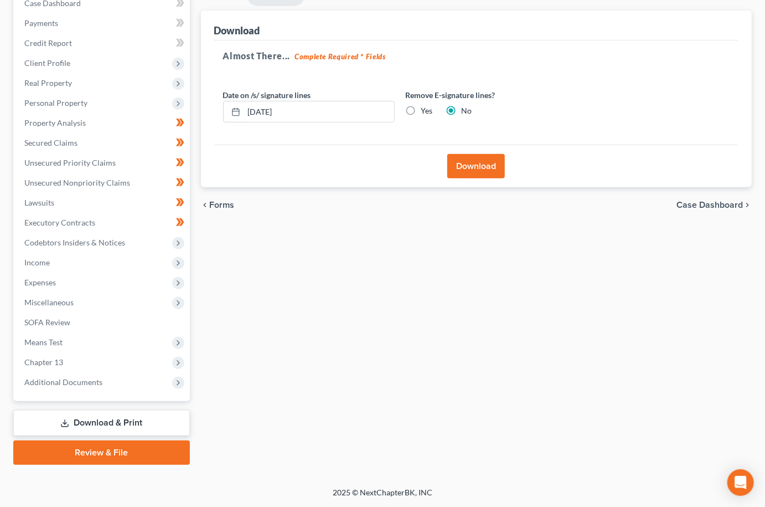
scroll to position [106, 0]
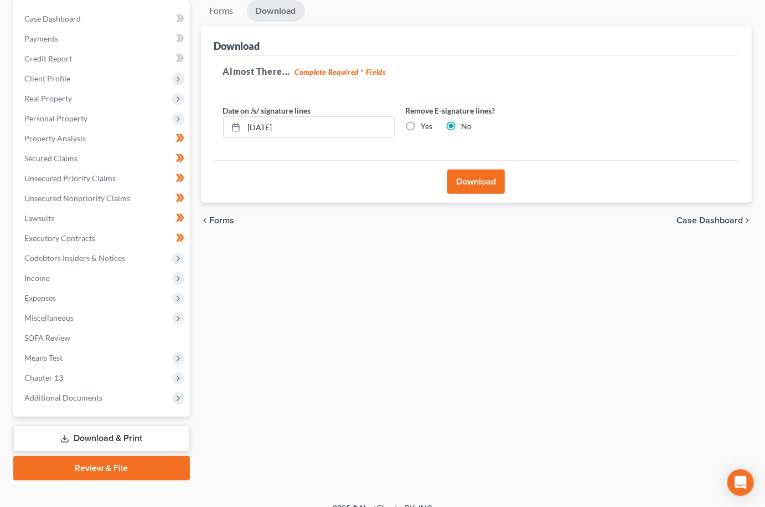
click at [477, 177] on button "Download" at bounding box center [476, 181] width 58 height 24
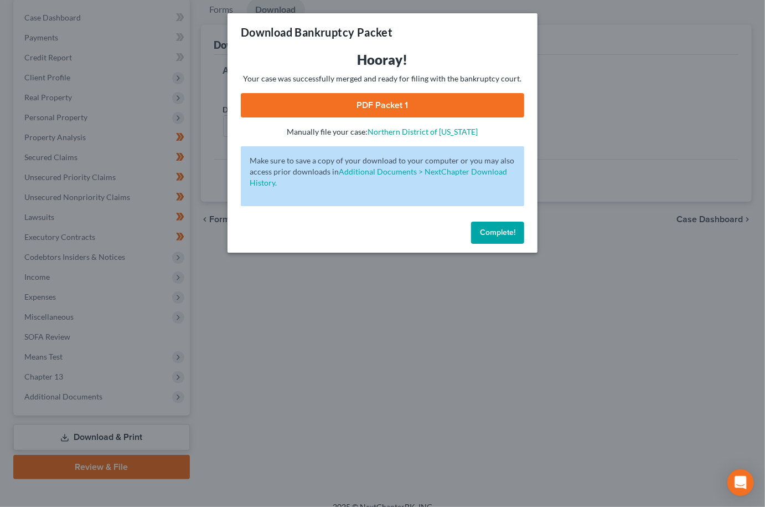
click at [431, 104] on link "PDF Packet 1" at bounding box center [383, 105] width 284 height 24
click at [489, 234] on button "Complete!" at bounding box center [497, 232] width 53 height 22
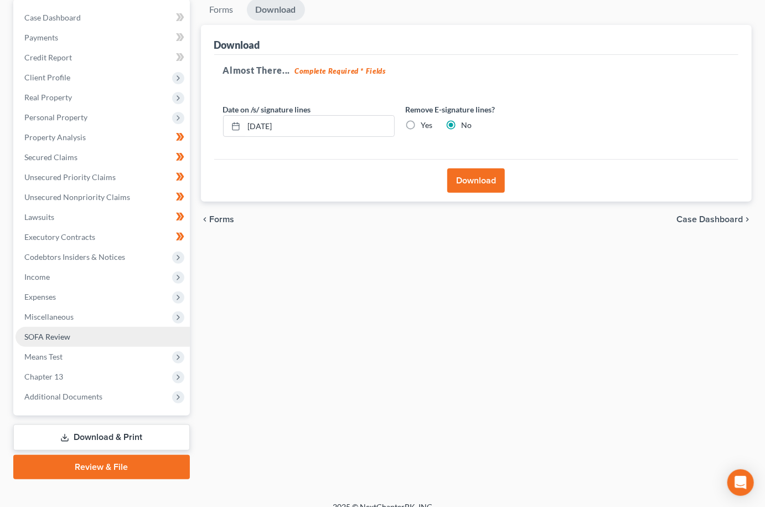
click at [41, 332] on span "SOFA Review" at bounding box center [47, 336] width 46 height 9
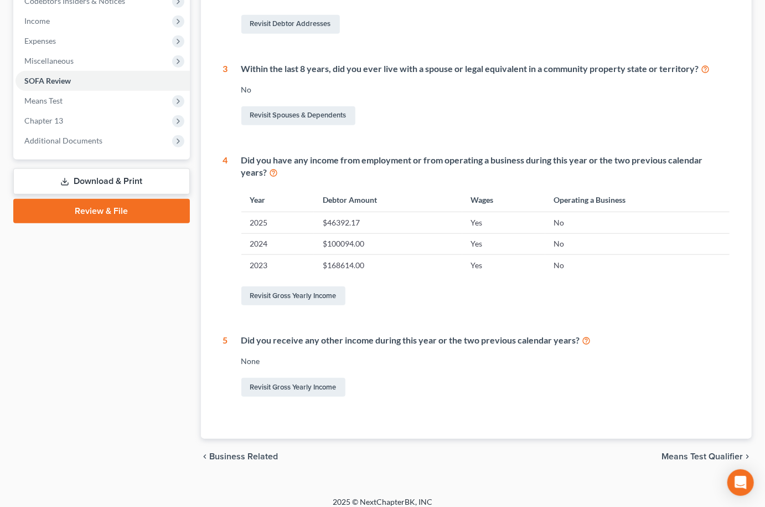
click at [94, 169] on link "Download & Print" at bounding box center [101, 181] width 177 height 26
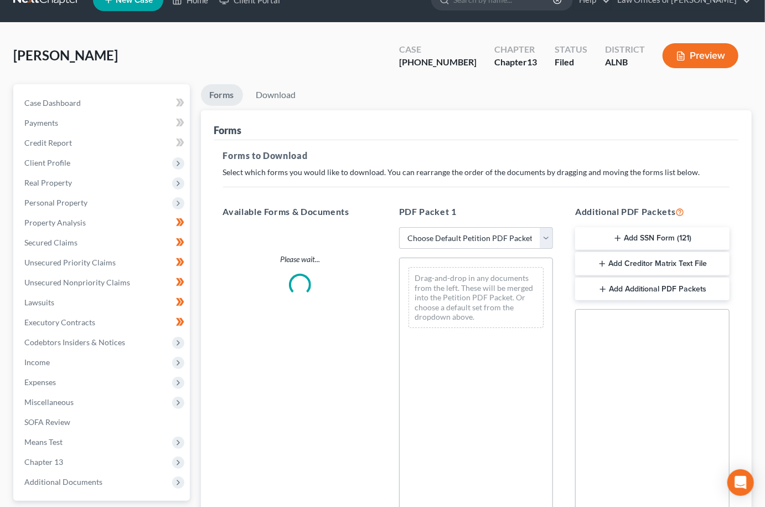
scroll to position [6, 0]
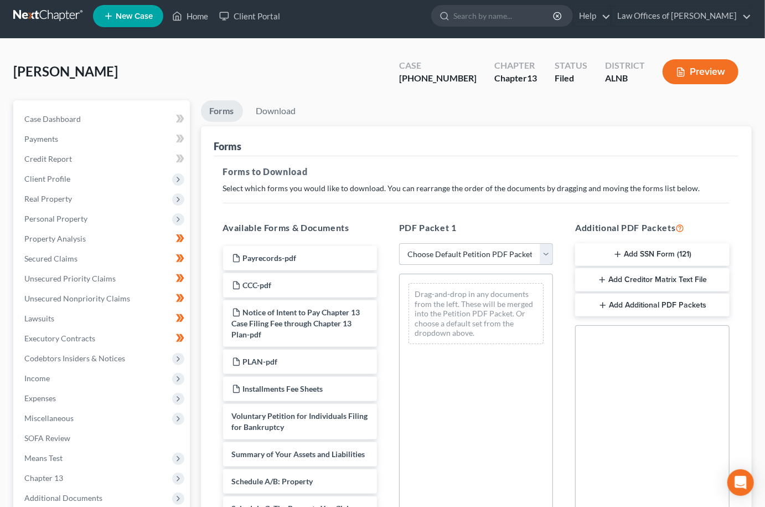
select select "2"
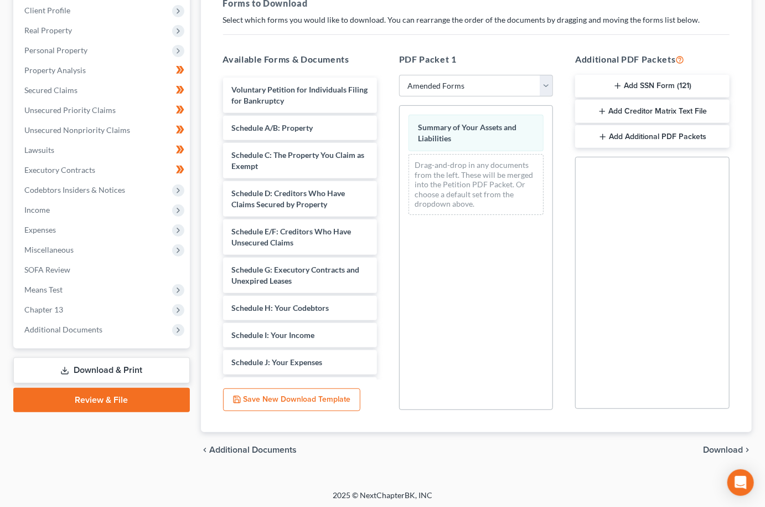
click at [715, 449] on span "Download" at bounding box center [723, 449] width 40 height 9
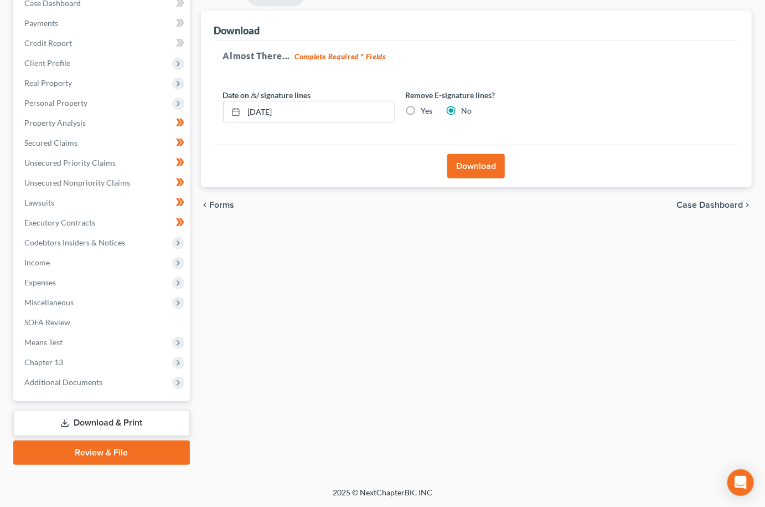
scroll to position [106, 0]
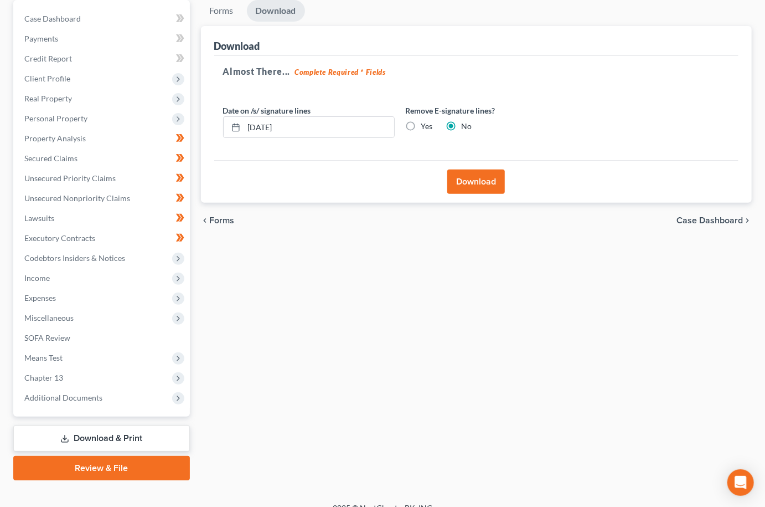
click at [496, 182] on button "Download" at bounding box center [476, 181] width 58 height 24
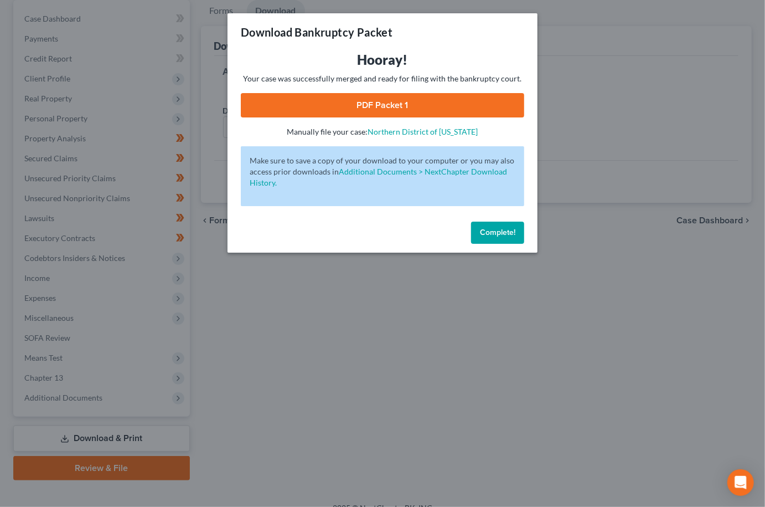
click at [398, 105] on link "PDF Packet 1" at bounding box center [383, 105] width 284 height 24
click at [508, 233] on button "Complete!" at bounding box center [497, 232] width 53 height 22
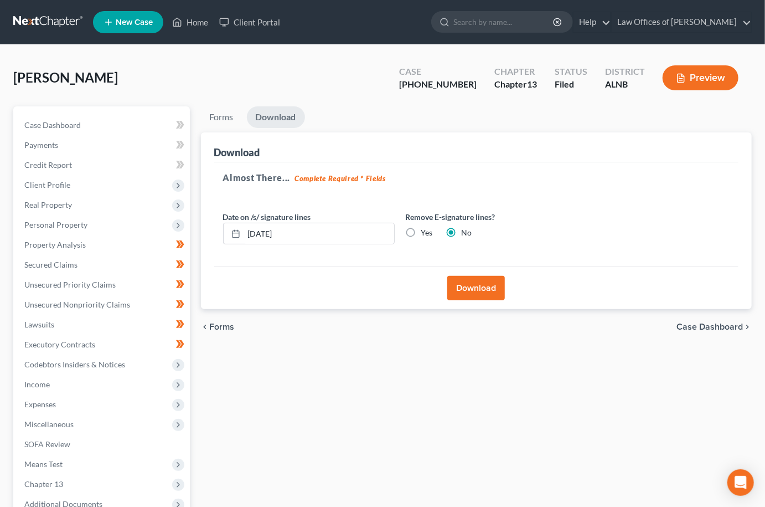
scroll to position [0, 0]
click at [481, 23] on input "search" at bounding box center [504, 22] width 101 height 20
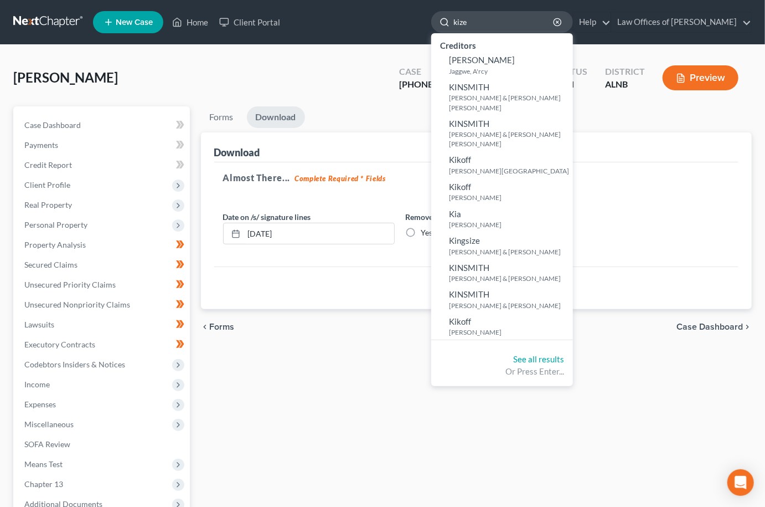
type input "kizer"
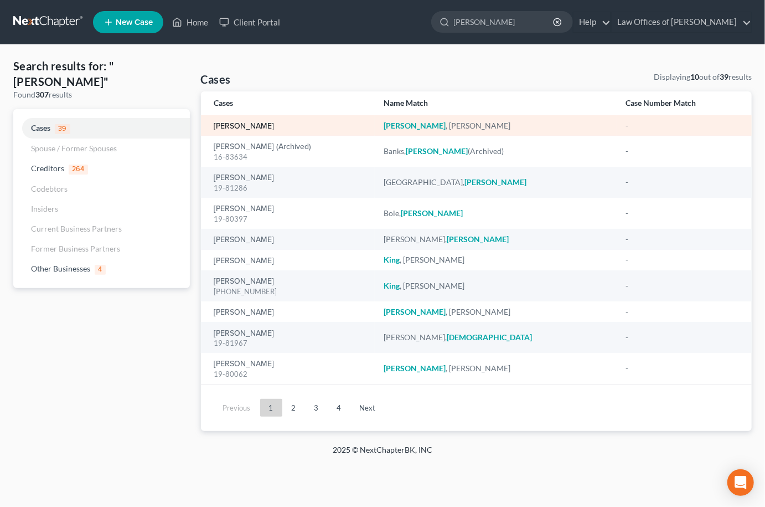
click at [239, 123] on link "Kizer, Kendra" at bounding box center [244, 126] width 60 height 8
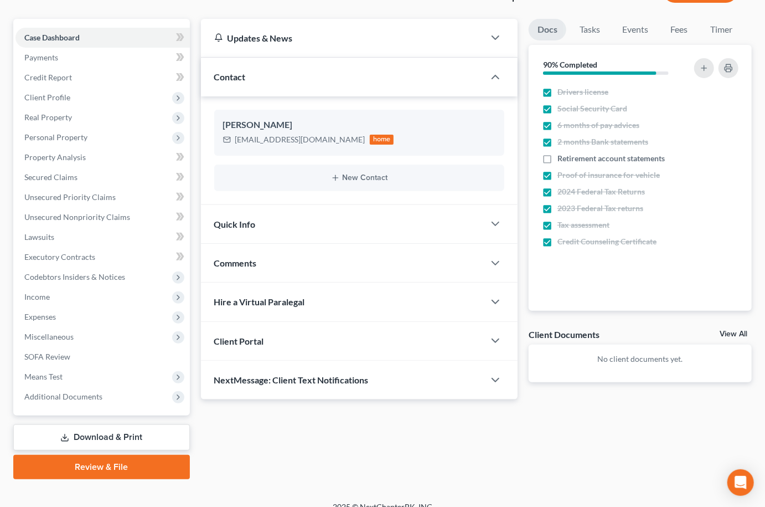
scroll to position [87, 0]
